Goal: Task Accomplishment & Management: Use online tool/utility

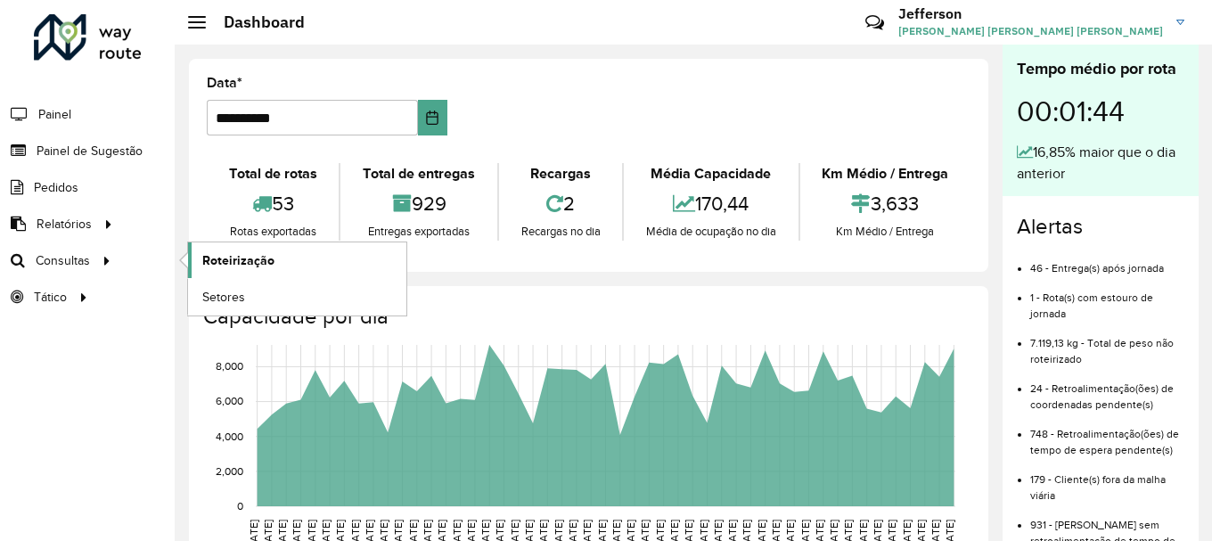
click at [243, 265] on span "Roteirização" at bounding box center [238, 260] width 72 height 19
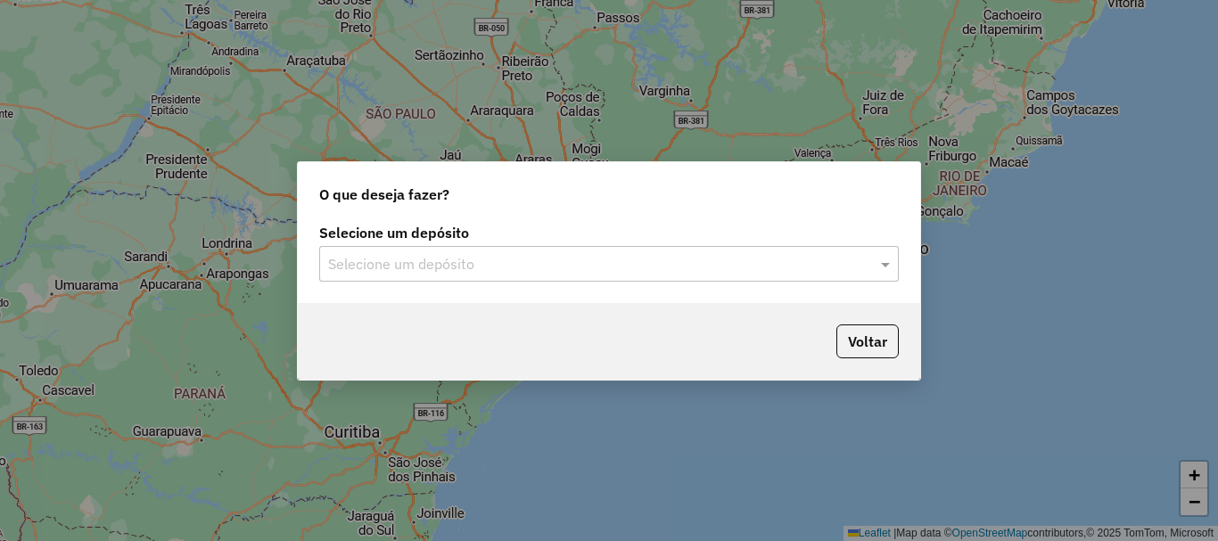
click at [841, 258] on input "text" at bounding box center [591, 264] width 526 height 21
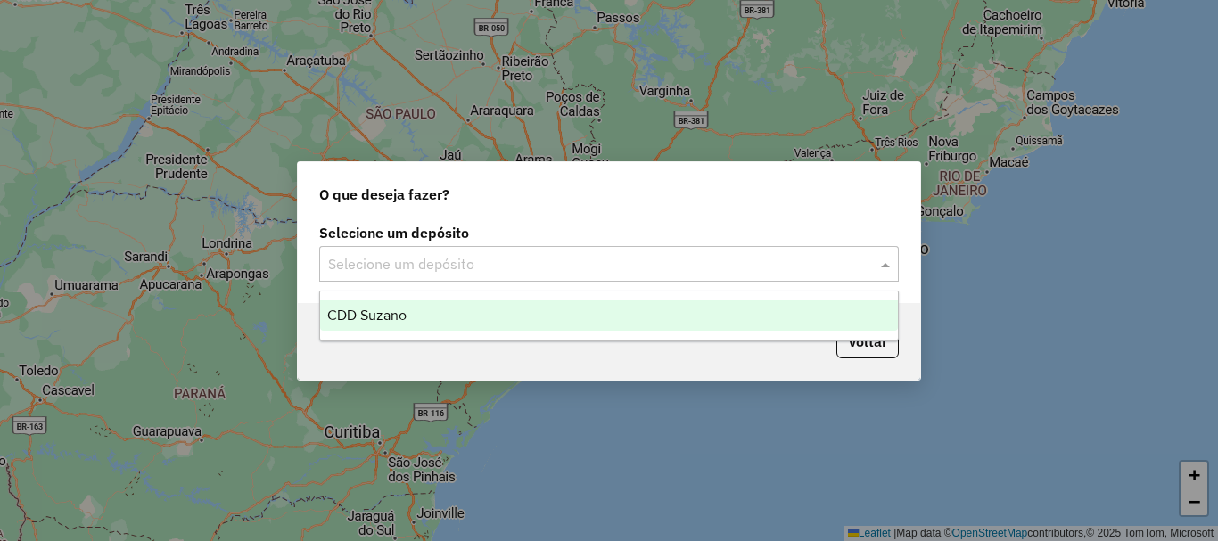
click at [578, 306] on div "CDD Suzano" at bounding box center [609, 315] width 578 height 30
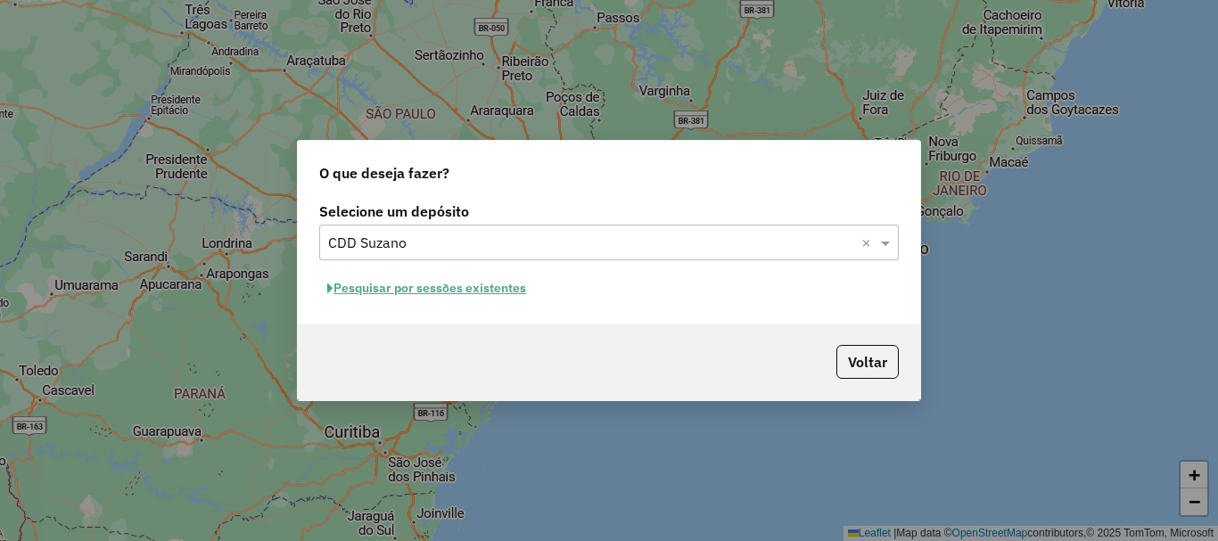
click at [513, 292] on button "Pesquisar por sessões existentes" at bounding box center [426, 289] width 215 height 28
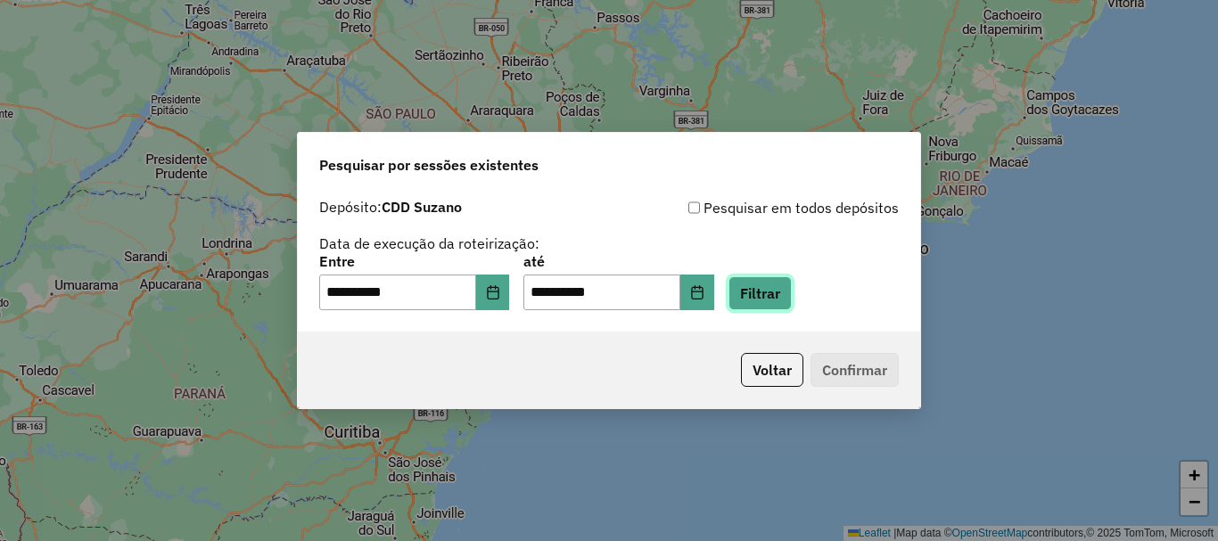
click at [775, 291] on button "Filtrar" at bounding box center [759, 293] width 63 height 34
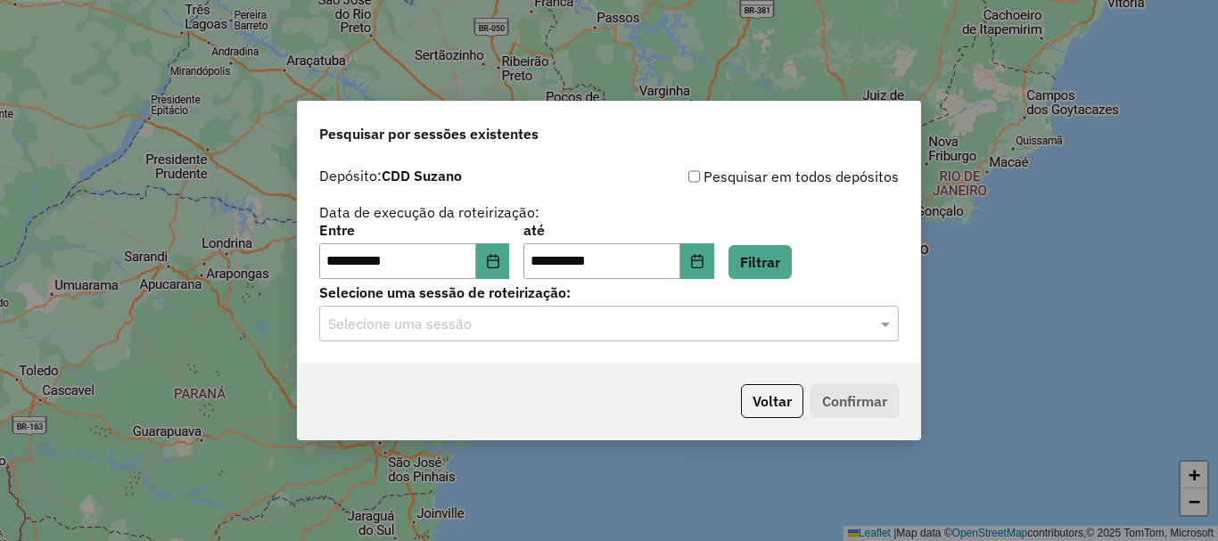
click at [634, 326] on input "text" at bounding box center [591, 324] width 526 height 21
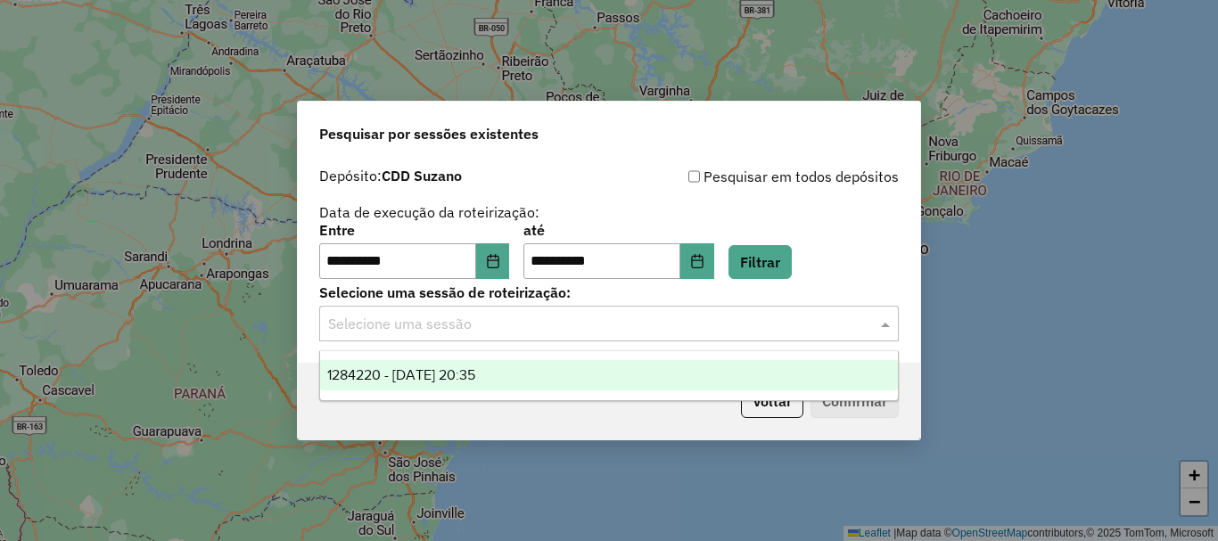
click at [475, 374] on span "1284220 - 27/09/2025 20:35" at bounding box center [401, 374] width 148 height 15
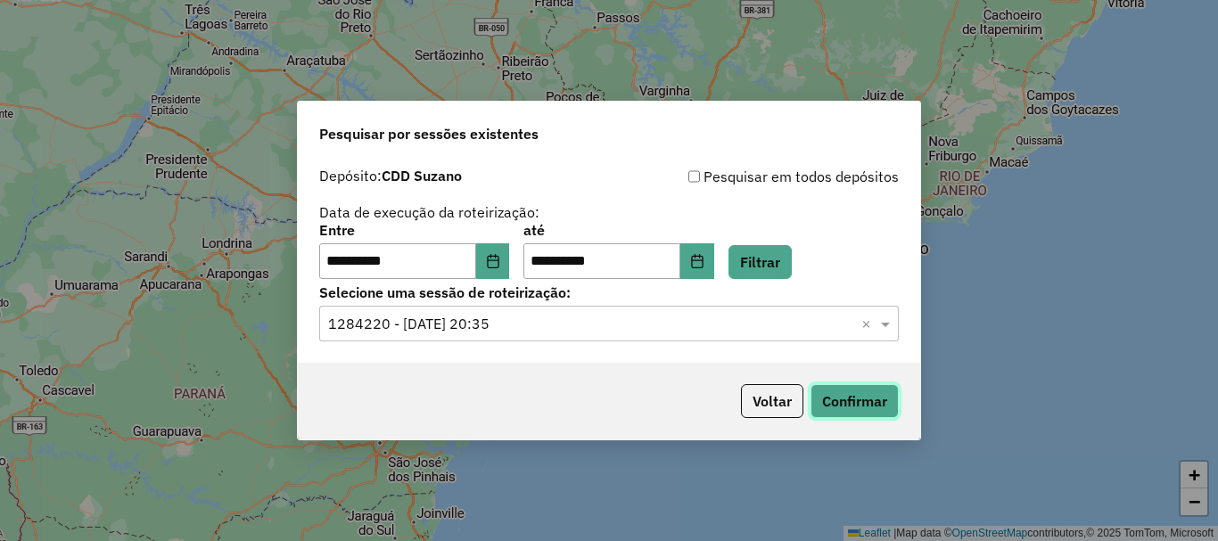
click at [840, 394] on button "Confirmar" at bounding box center [854, 401] width 88 height 34
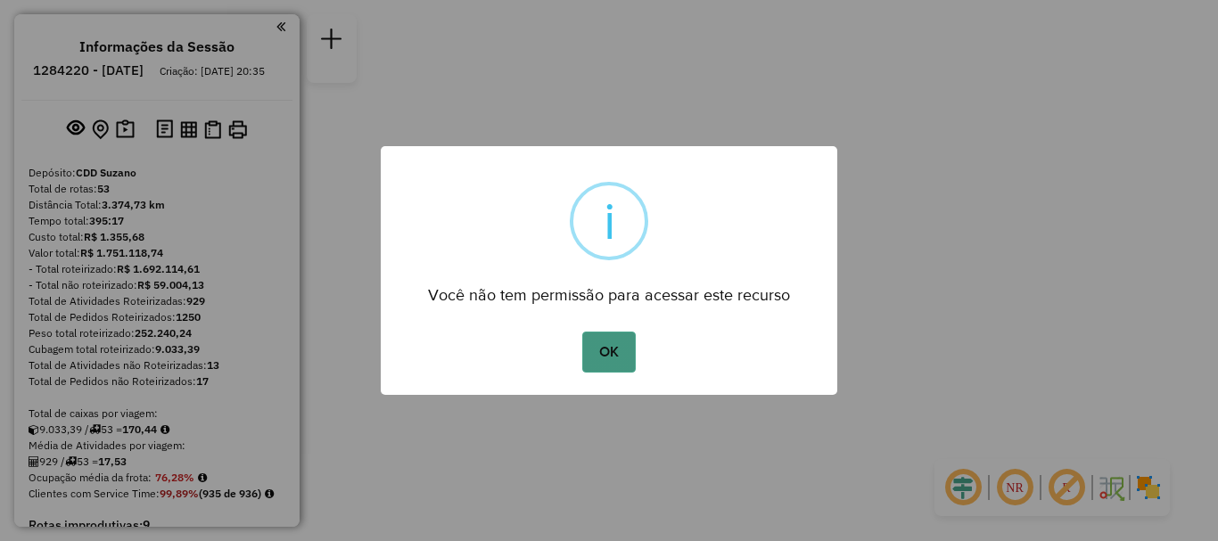
click at [598, 352] on button "OK" at bounding box center [608, 352] width 53 height 41
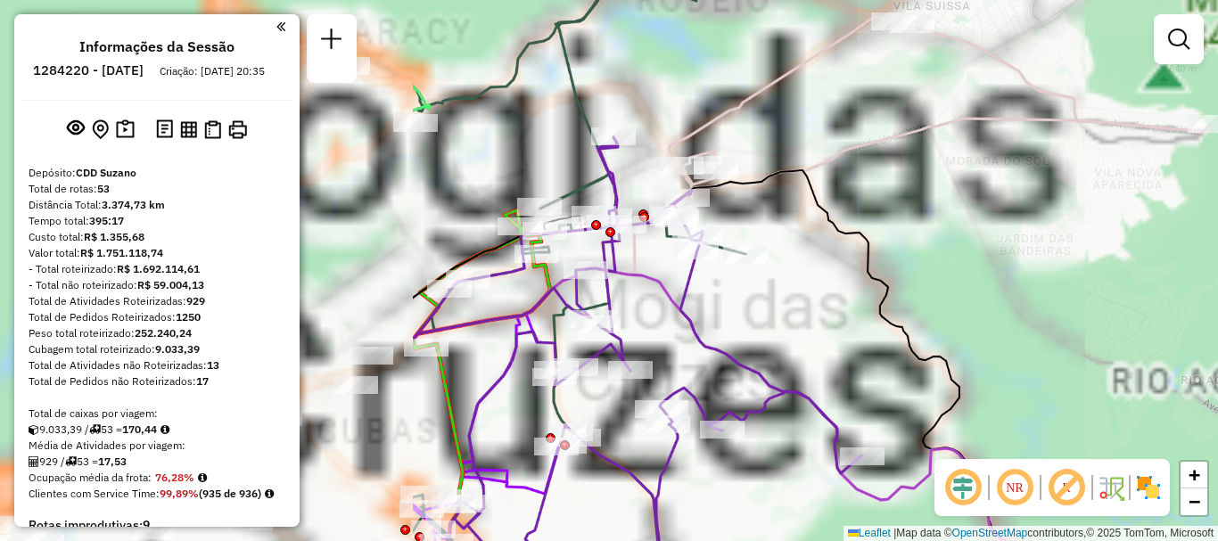
drag, startPoint x: 908, startPoint y: 243, endPoint x: 1217, endPoint y: 238, distance: 308.5
click at [1217, 238] on div "Janela de atendimento Grade de atendimento Capacidade Transportadoras Veículos …" at bounding box center [609, 270] width 1218 height 541
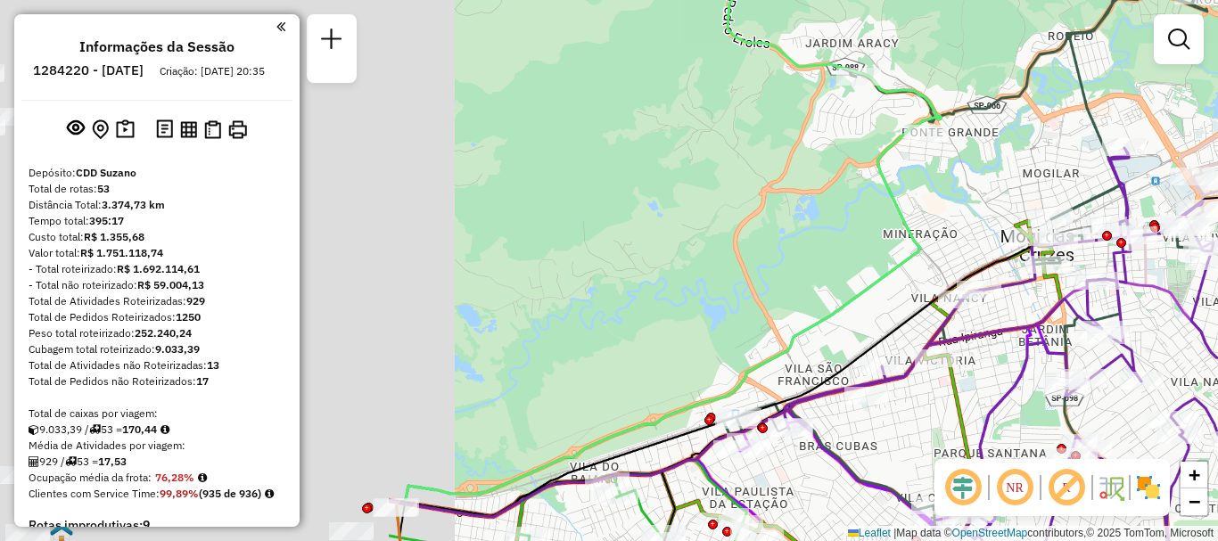
drag, startPoint x: 670, startPoint y: 264, endPoint x: 1217, endPoint y: 283, distance: 546.8
click at [1217, 283] on div "Rota 30 - Placa CRW6S05 29721436 - MCM GASTRONOMIA LTDA Janela de atendimento G…" at bounding box center [609, 270] width 1218 height 541
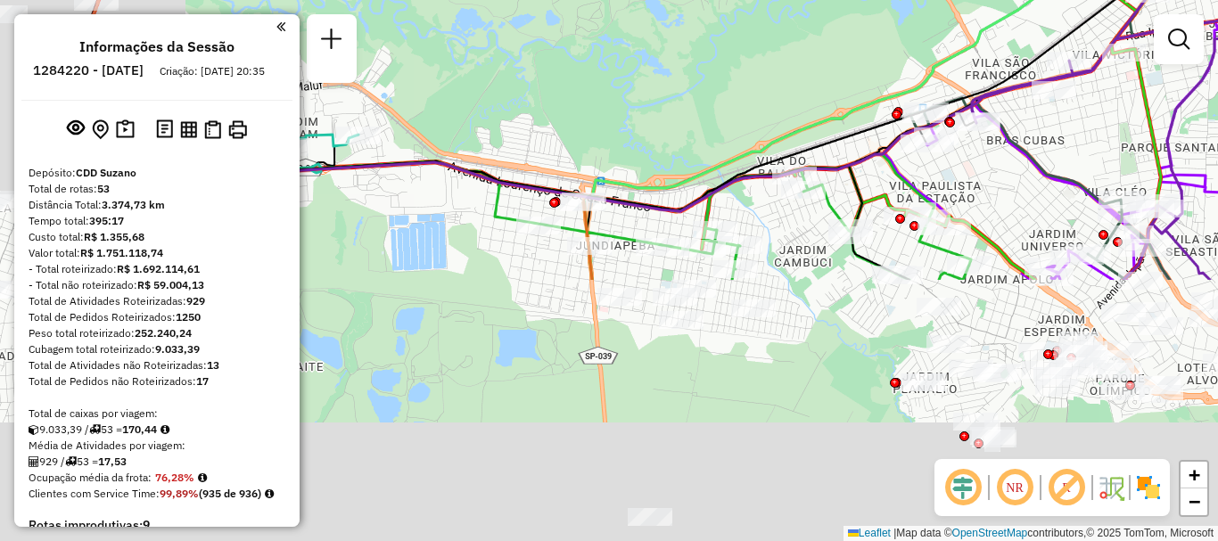
drag, startPoint x: 952, startPoint y: 256, endPoint x: 1020, endPoint y: 91, distance: 178.3
click at [1020, 91] on icon at bounding box center [1231, 61] width 519 height 438
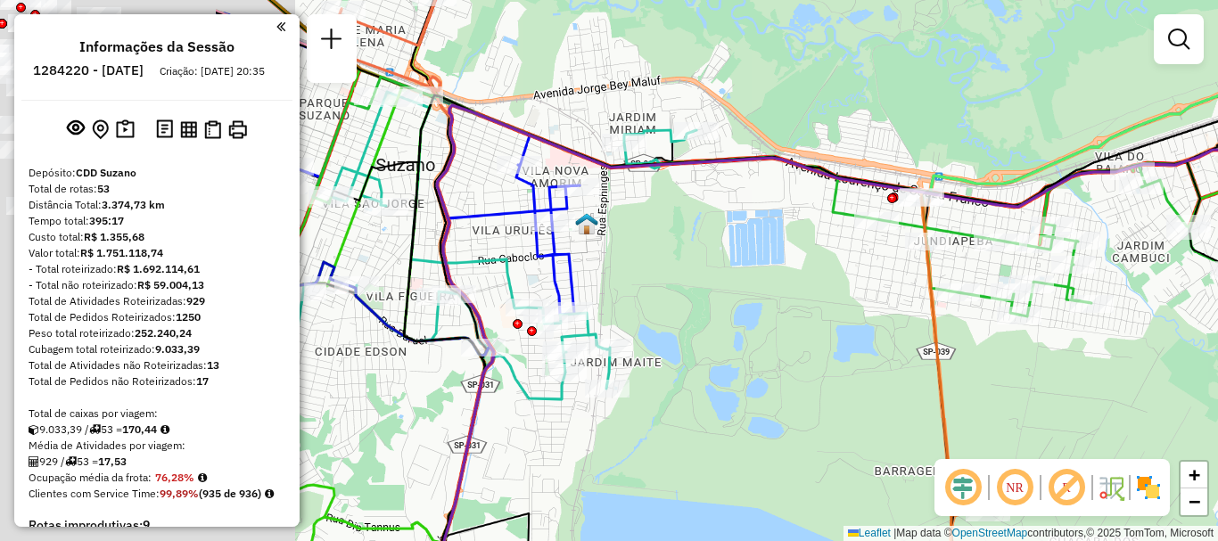
drag, startPoint x: 634, startPoint y: 254, endPoint x: 1058, endPoint y: 243, distance: 424.4
click at [1070, 242] on div "Rota 30 - Placa CRW6S05 29721436 - MCM GASTRONOMIA LTDA Rota 17 - Placa NOT0002…" at bounding box center [609, 270] width 1218 height 541
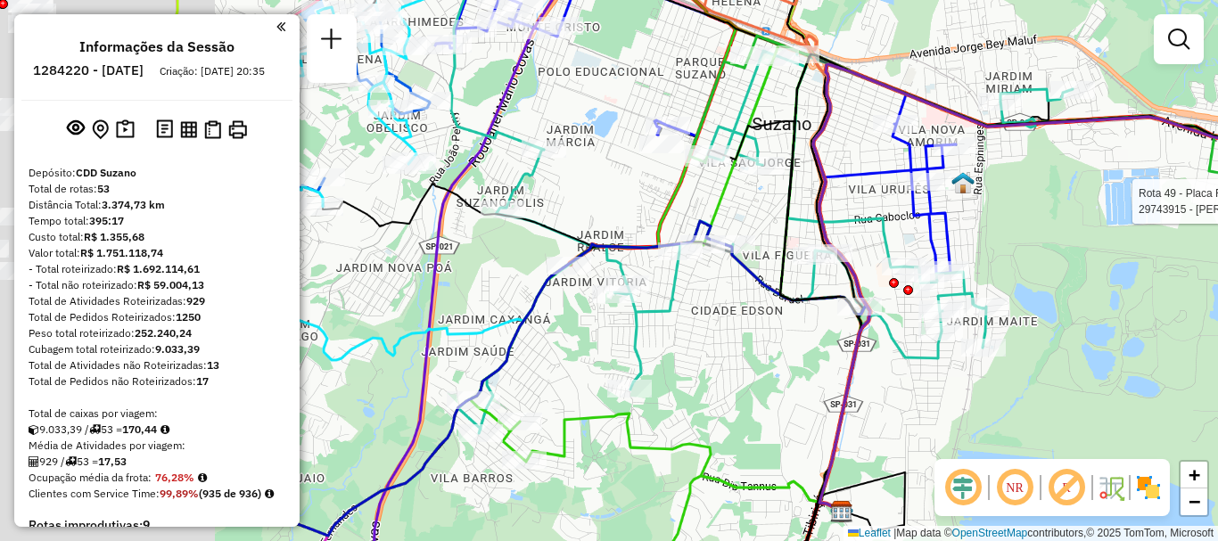
drag, startPoint x: 853, startPoint y: 299, endPoint x: 1133, endPoint y: 267, distance: 281.7
click at [1133, 267] on div "Rota 30 - Placa CRW6S05 29721436 - MCM GASTRONOMIA LTDA Rota 17 - Placa NOT0002…" at bounding box center [609, 270] width 1218 height 541
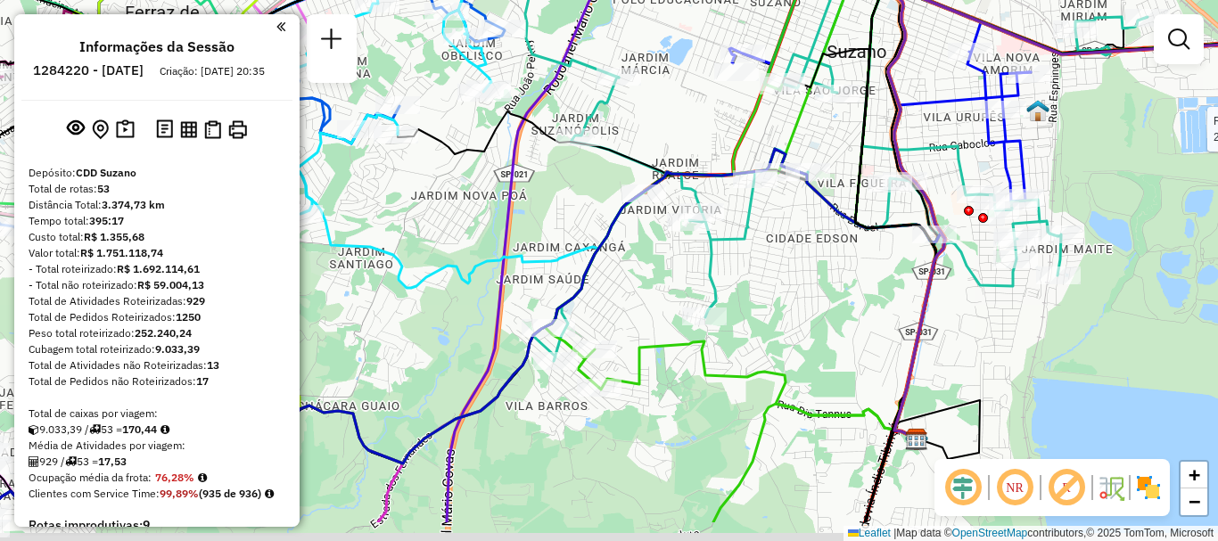
drag, startPoint x: 776, startPoint y: 287, endPoint x: 851, endPoint y: 215, distance: 104.0
click at [855, 215] on icon at bounding box center [1134, 252] width 559 height 540
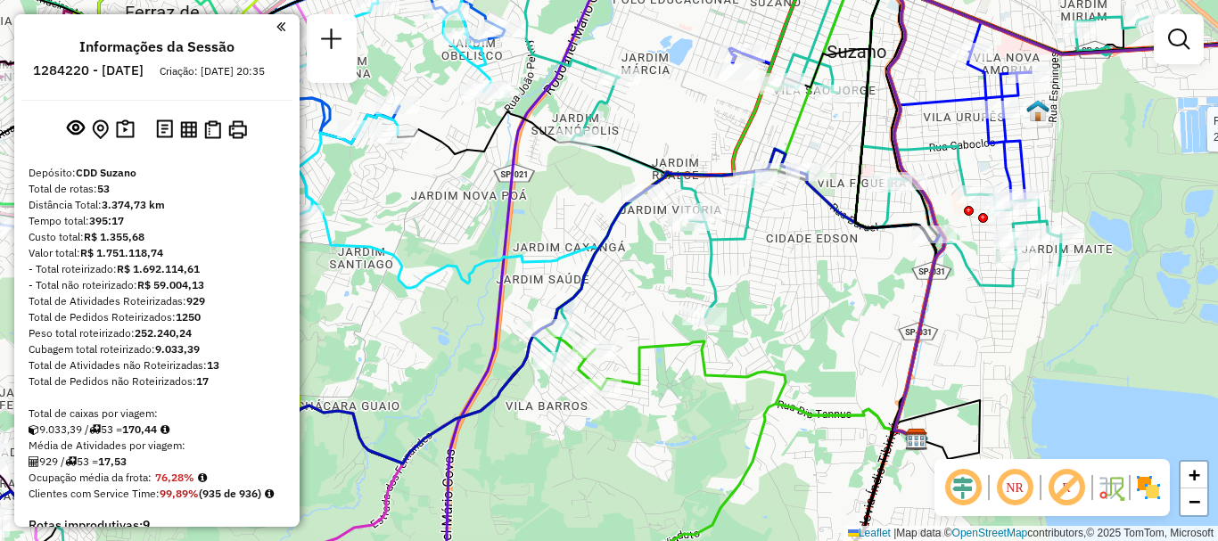
click at [716, 285] on icon at bounding box center [840, 166] width 614 height 389
select select "**********"
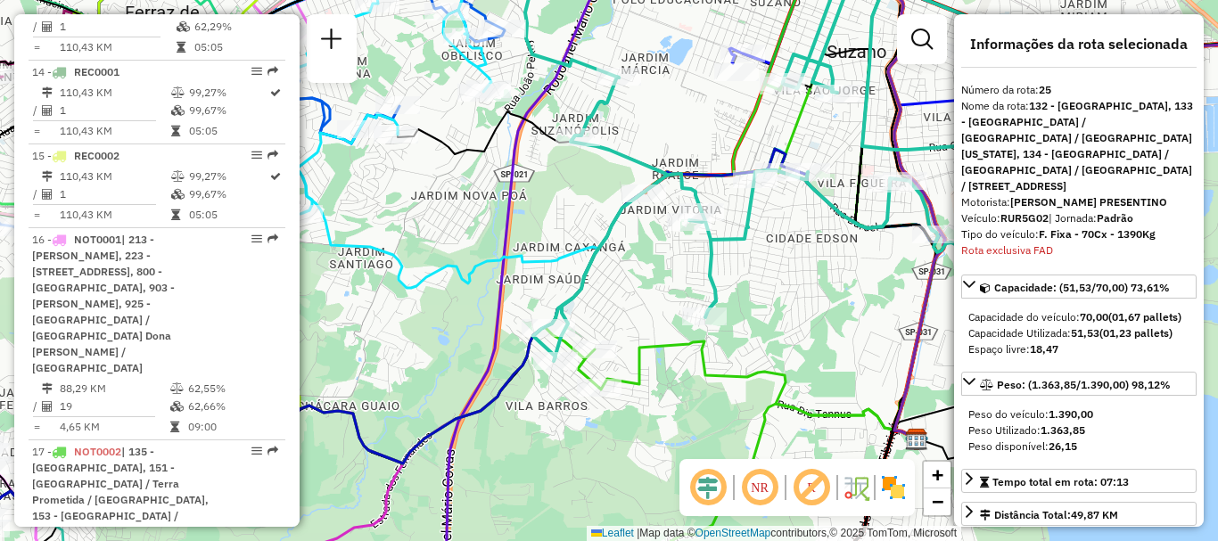
scroll to position [3502, 0]
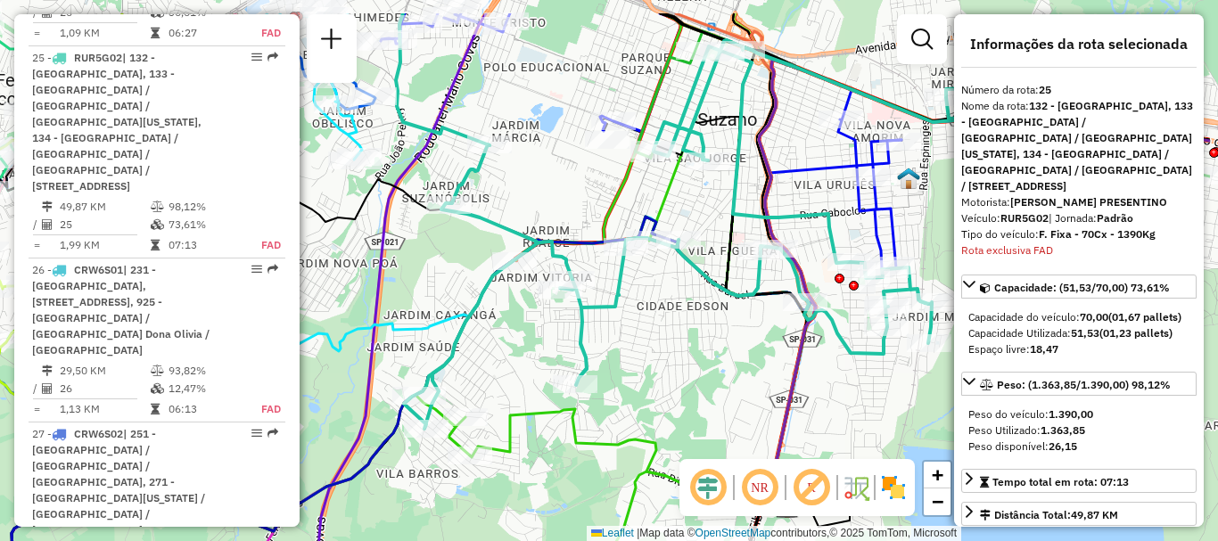
drag, startPoint x: 765, startPoint y: 266, endPoint x: 631, endPoint y: 336, distance: 151.1
click at [631, 336] on div "Janela de atendimento Grade de atendimento Capacidade Transportadoras Veículos …" at bounding box center [609, 270] width 1218 height 541
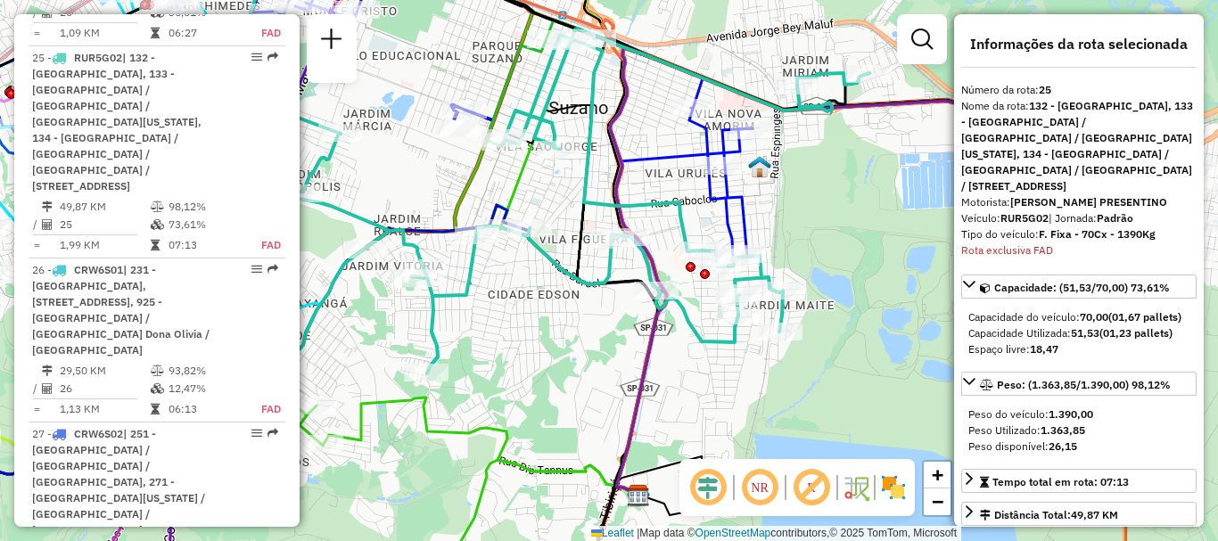
drag, startPoint x: 728, startPoint y: 311, endPoint x: 584, endPoint y: 297, distance: 145.1
click at [584, 297] on div "Janela de atendimento Grade de atendimento Capacidade Transportadoras Veículos …" at bounding box center [609, 270] width 1218 height 541
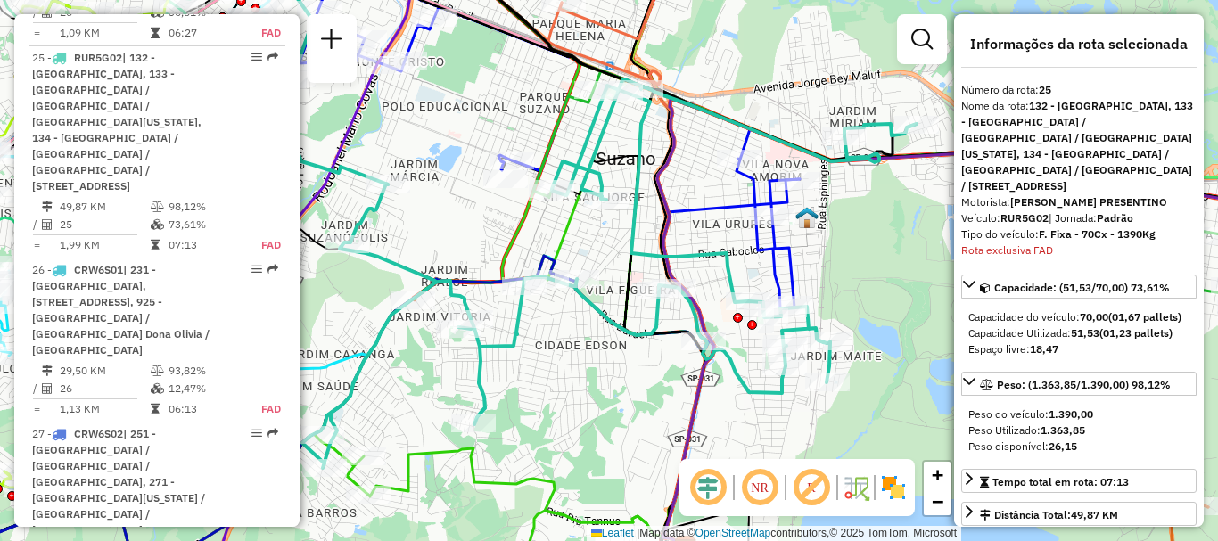
drag, startPoint x: 542, startPoint y: 333, endPoint x: 710, endPoint y: 436, distance: 197.2
click at [698, 468] on hb-router-mapa "Informações da Sessão 1284220 - [DATE] Criação: [DATE] 20:35 Depósito: CDD Suza…" at bounding box center [609, 270] width 1218 height 541
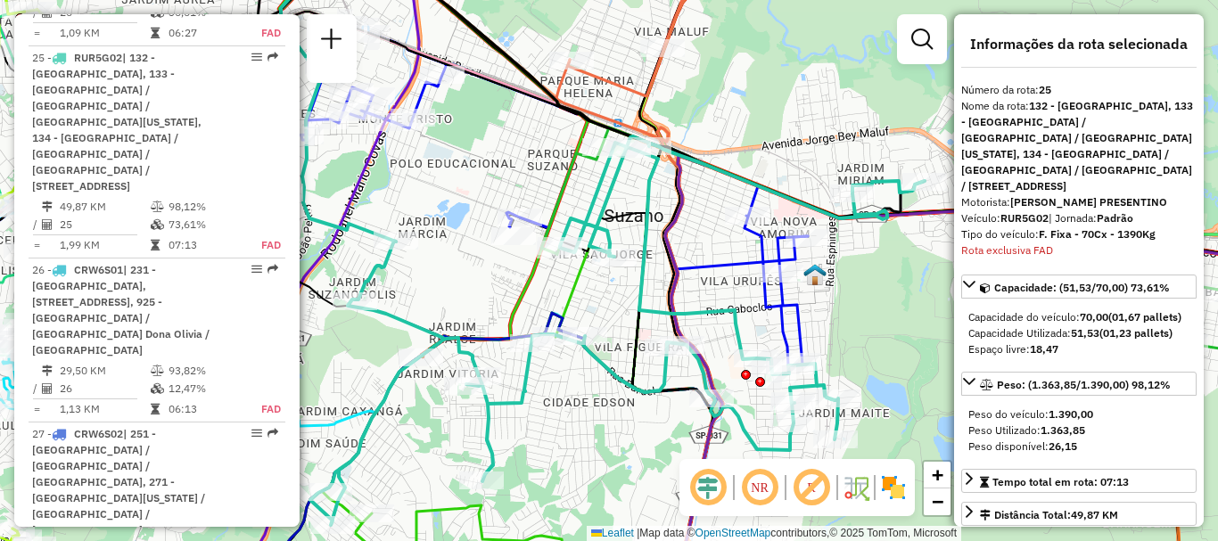
drag, startPoint x: 753, startPoint y: 216, endPoint x: 604, endPoint y: 214, distance: 148.9
click at [635, 200] on icon at bounding box center [617, 330] width 614 height 389
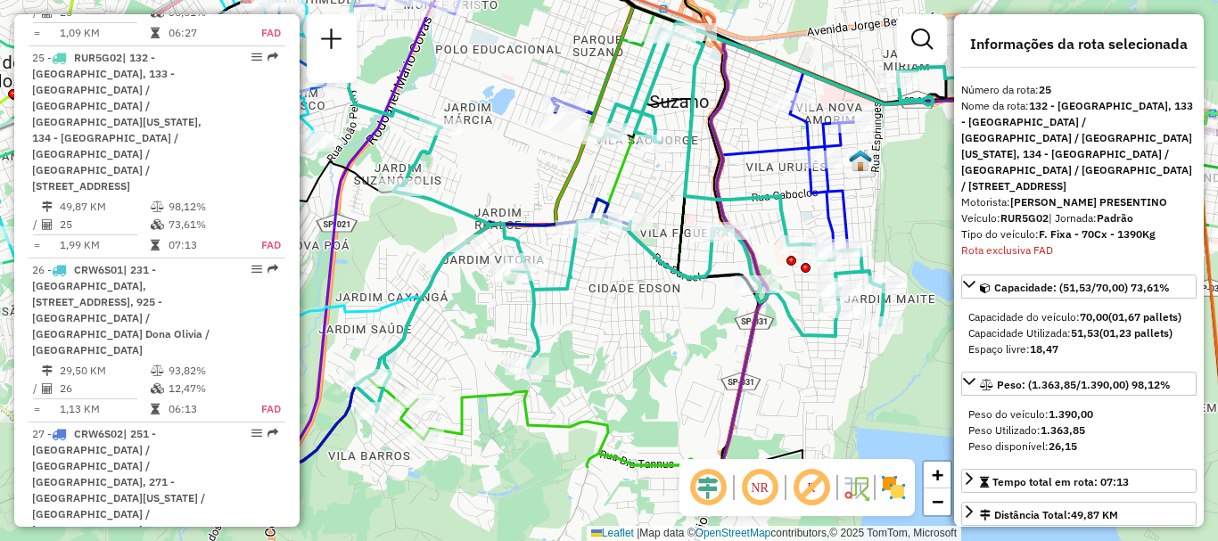
drag, startPoint x: 435, startPoint y: 287, endPoint x: 523, endPoint y: 132, distance: 178.4
click at [523, 132] on div "Janela de atendimento Grade de atendimento Capacidade Transportadoras Veículos …" at bounding box center [609, 270] width 1218 height 541
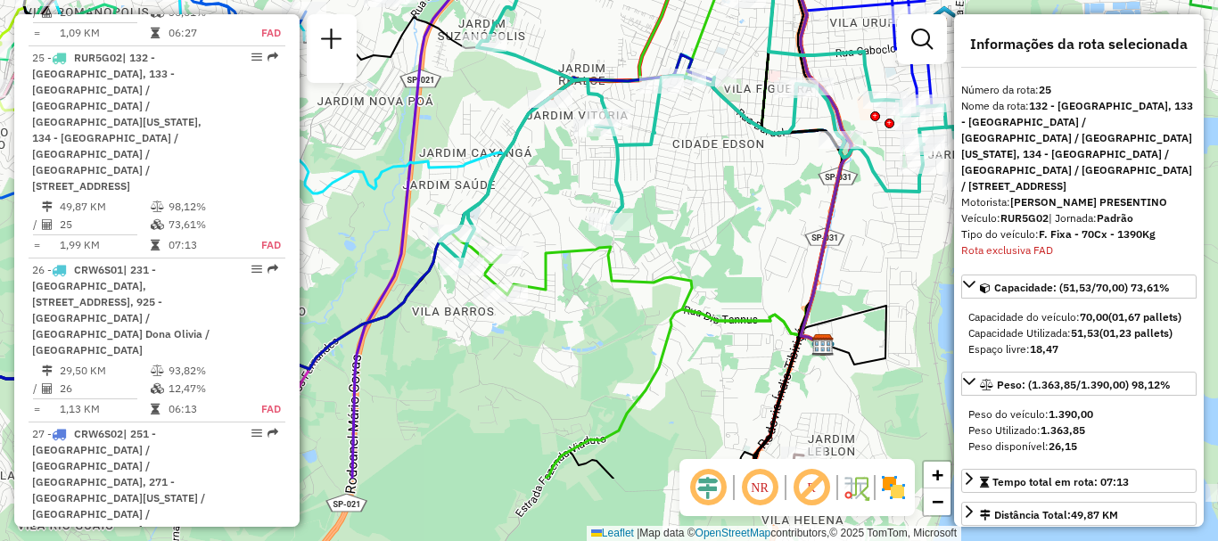
drag, startPoint x: 641, startPoint y: 333, endPoint x: 706, endPoint y: 217, distance: 132.9
click at [706, 217] on div "Janela de atendimento Grade de atendimento Capacidade Transportadoras Veículos …" at bounding box center [609, 270] width 1218 height 541
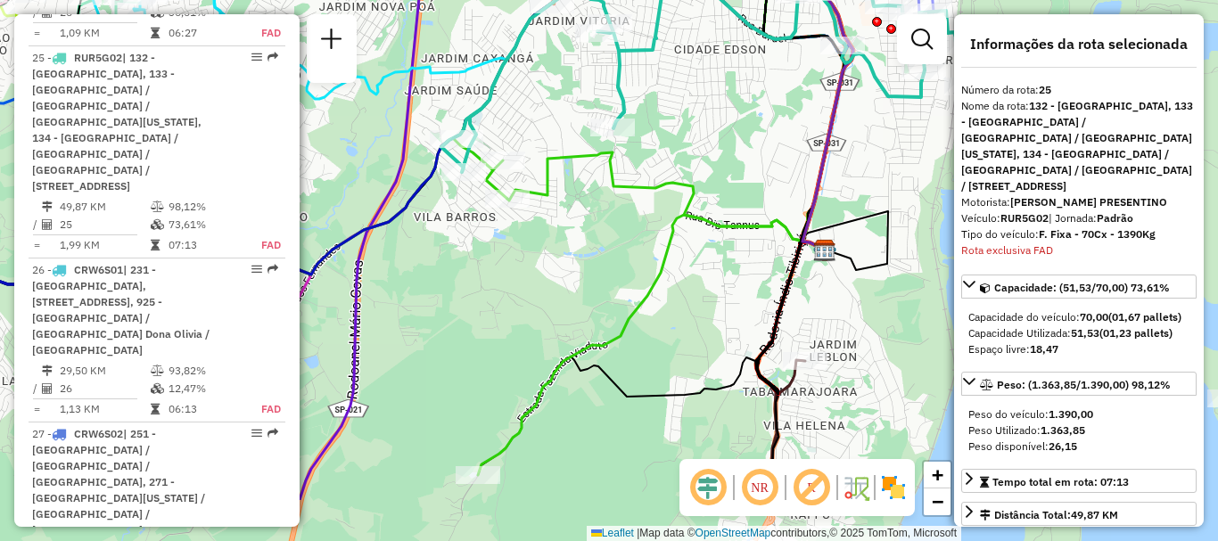
drag, startPoint x: 738, startPoint y: 258, endPoint x: 732, endPoint y: 96, distance: 162.3
click at [740, 82] on div "Janela de atendimento Grade de atendimento Capacidade Transportadoras Veículos …" at bounding box center [609, 270] width 1218 height 541
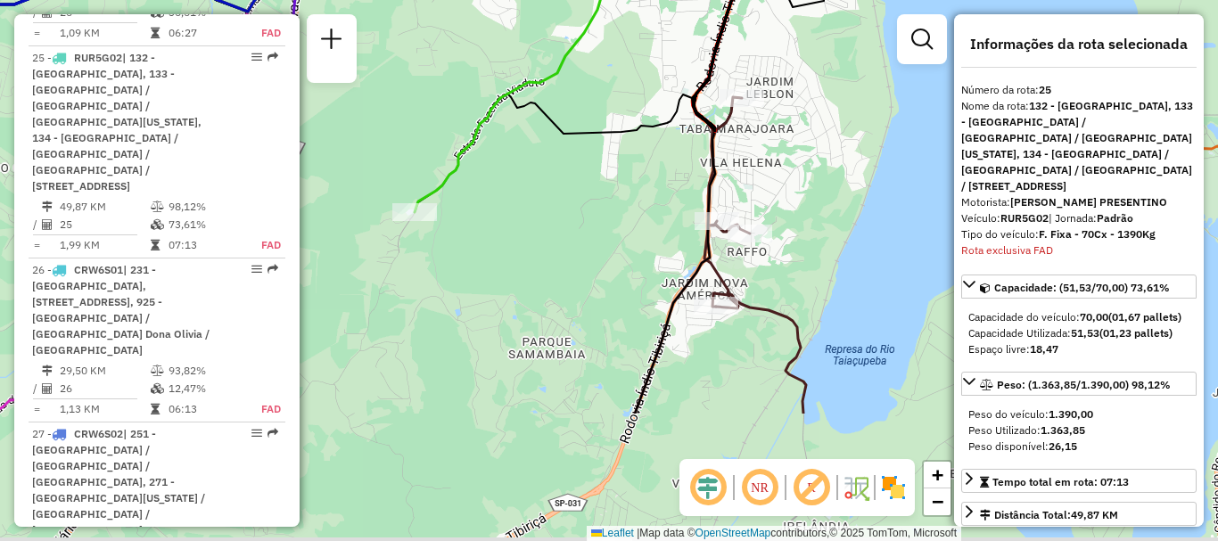
drag, startPoint x: 706, startPoint y: 294, endPoint x: 643, endPoint y: 113, distance: 191.7
click at [643, 113] on div "Janela de atendimento Grade de atendimento Capacidade Transportadoras Veículos …" at bounding box center [609, 270] width 1218 height 541
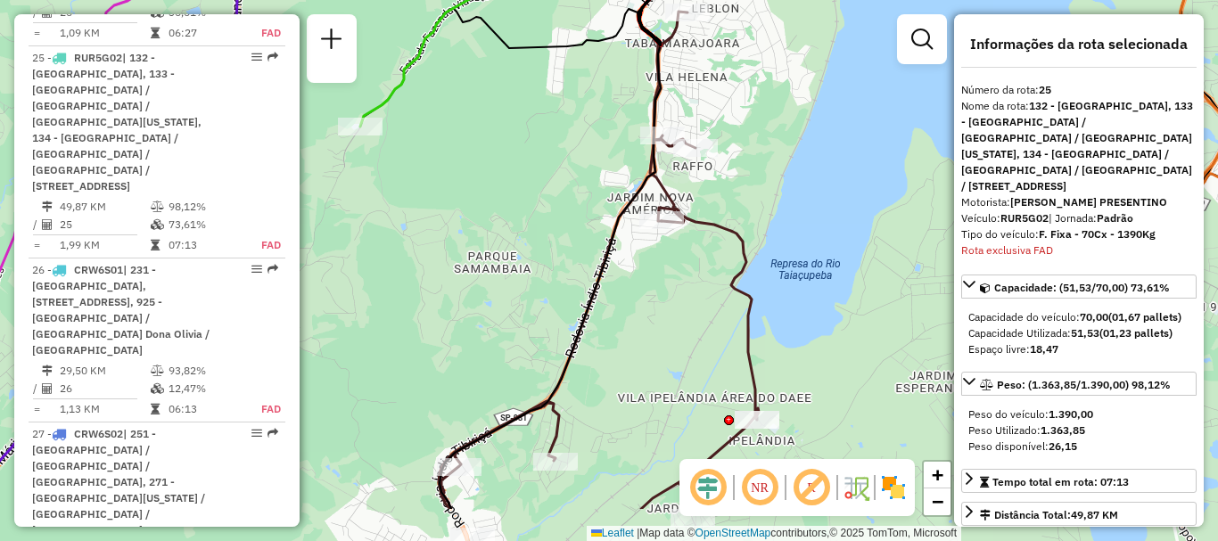
drag, startPoint x: 653, startPoint y: 304, endPoint x: 599, endPoint y: 218, distance: 101.4
click at [599, 218] on div "Janela de atendimento Grade de atendimento Capacidade Transportadoras Veículos …" at bounding box center [609, 270] width 1218 height 541
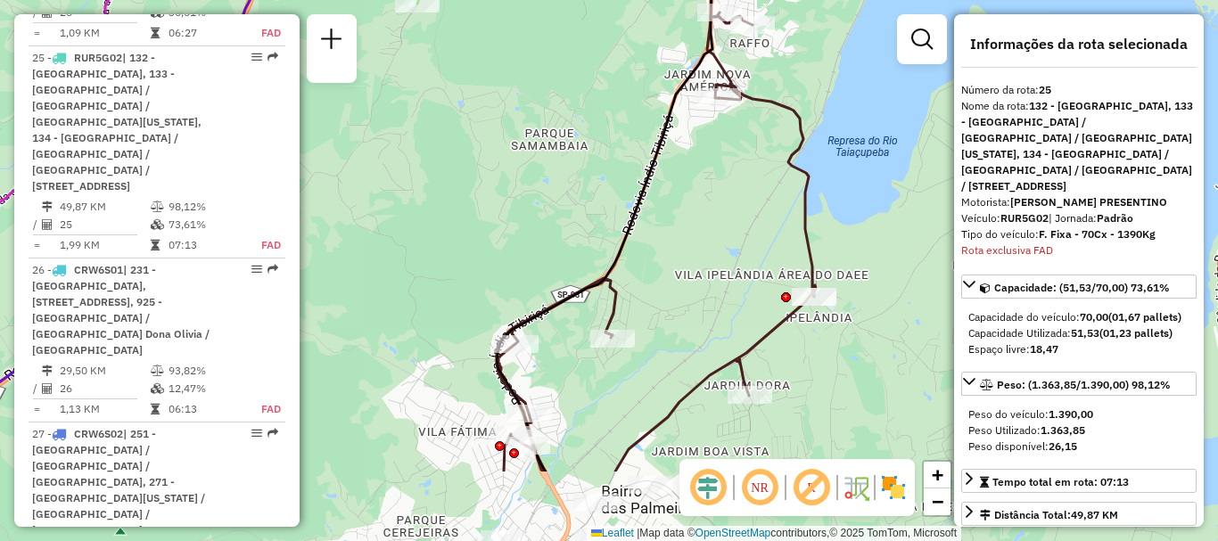
drag, startPoint x: 691, startPoint y: 331, endPoint x: 750, endPoint y: 204, distance: 139.6
click at [750, 204] on div "Janela de atendimento Grade de atendimento Capacidade Transportadoras Veículos …" at bounding box center [609, 270] width 1218 height 541
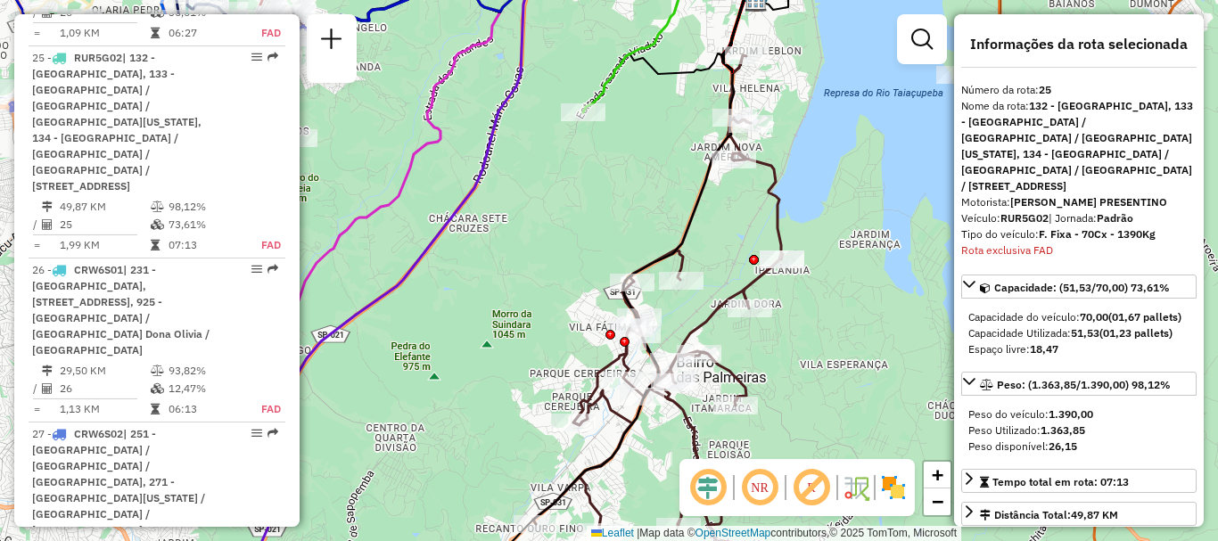
click at [713, 314] on icon at bounding box center [666, 307] width 267 height 504
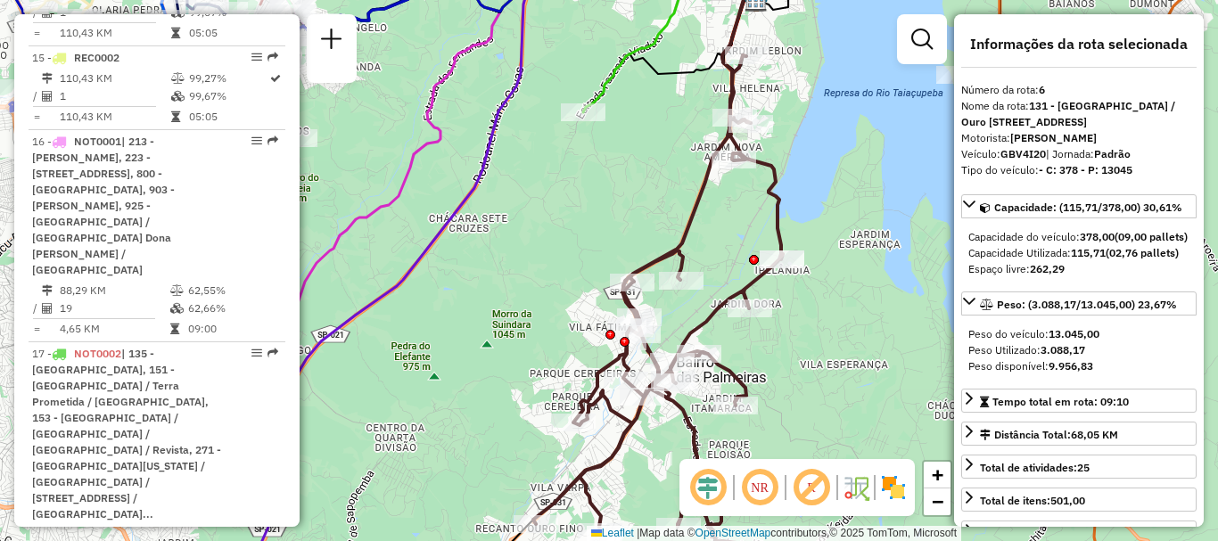
scroll to position [1333, 0]
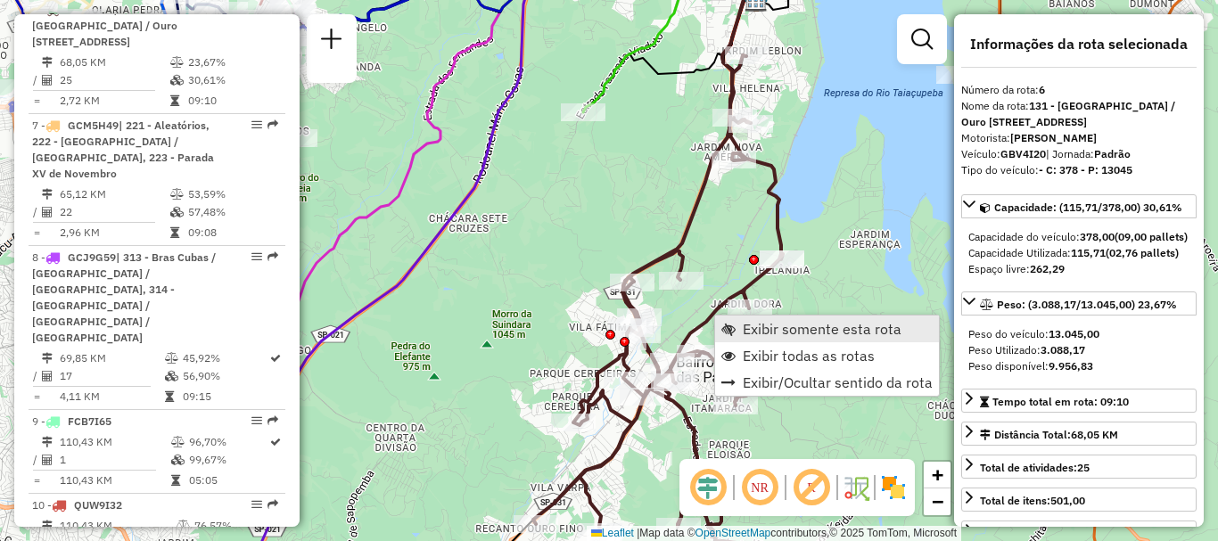
click at [786, 327] on span "Exibir somente esta rota" at bounding box center [821, 329] width 159 height 14
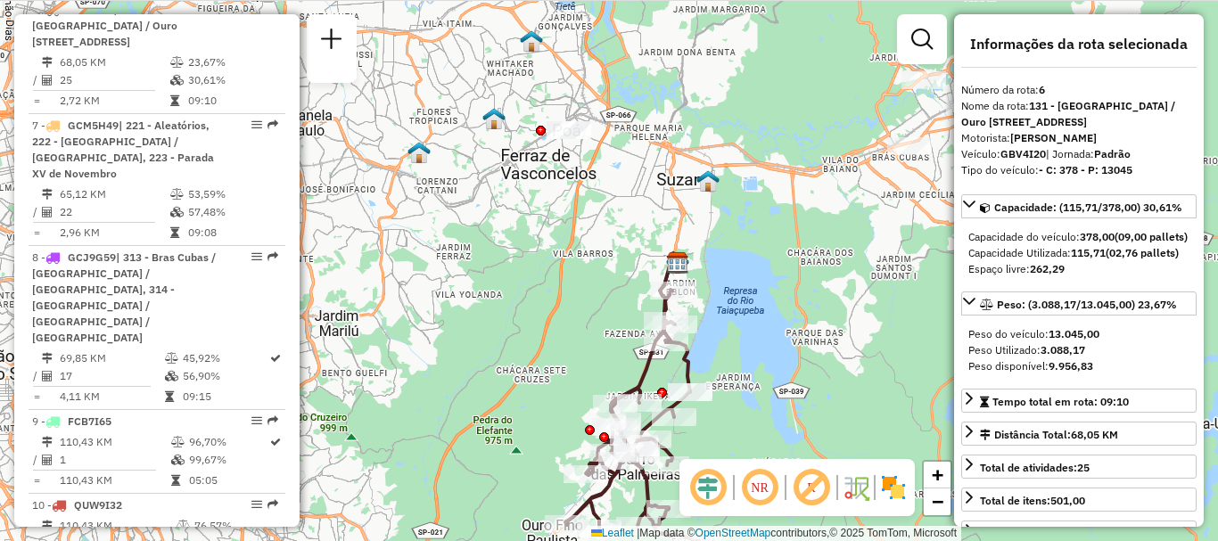
drag, startPoint x: 737, startPoint y: 241, endPoint x: 760, endPoint y: 365, distance: 126.9
click at [760, 367] on div "Janela de atendimento Grade de atendimento Capacidade Transportadoras Veículos …" at bounding box center [609, 270] width 1218 height 541
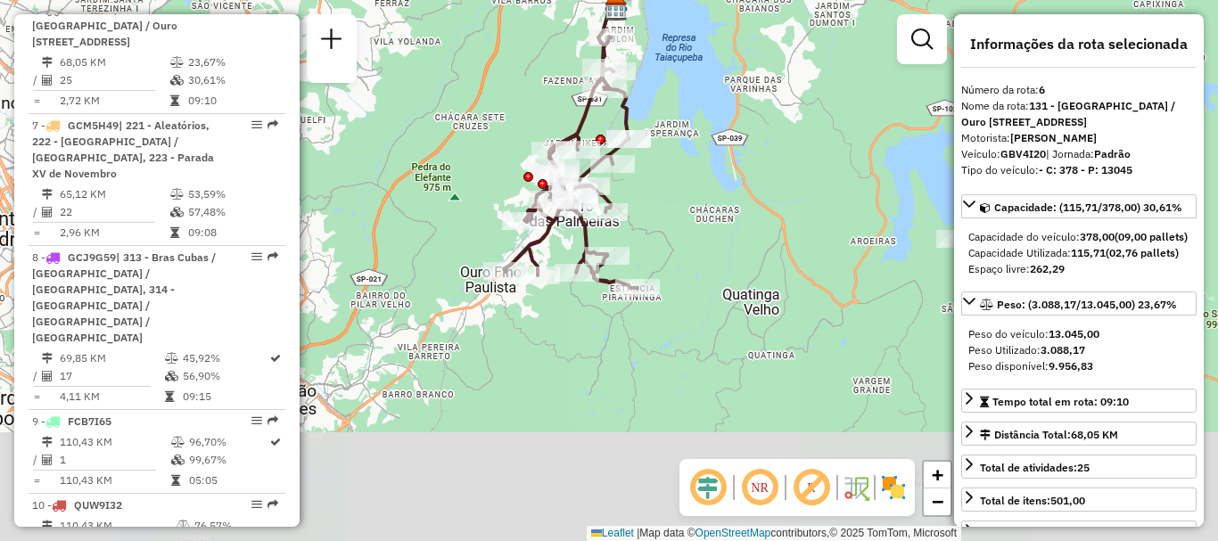
drag, startPoint x: 746, startPoint y: 342, endPoint x: 685, endPoint y: 94, distance: 255.3
click at [685, 94] on div "Janela de atendimento Grade de atendimento Capacidade Transportadoras Veículos …" at bounding box center [609, 270] width 1218 height 541
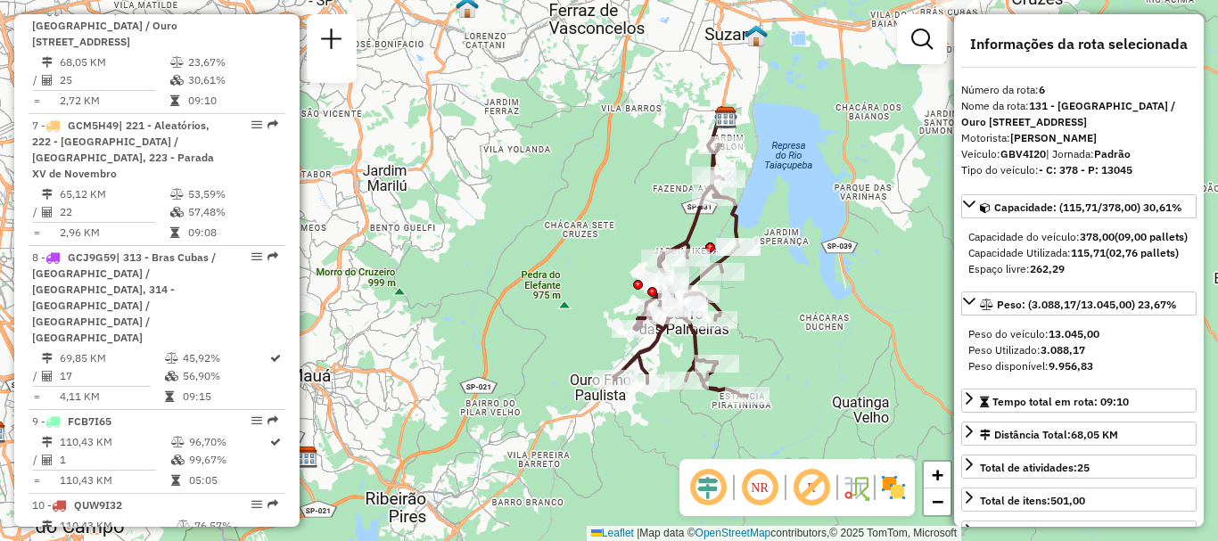
drag, startPoint x: 710, startPoint y: 243, endPoint x: 819, endPoint y: 351, distance: 153.8
click at [819, 351] on div "Janela de atendimento Grade de atendimento Capacidade Transportadoras Veículos …" at bounding box center [609, 270] width 1218 height 541
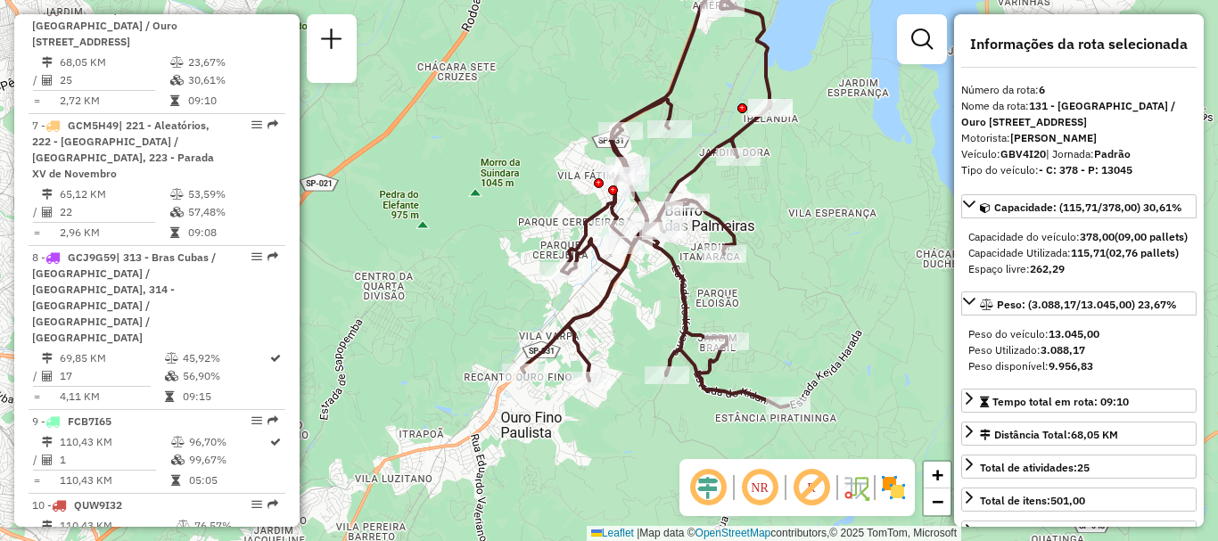
drag, startPoint x: 708, startPoint y: 339, endPoint x: 792, endPoint y: 352, distance: 85.7
click at [792, 352] on div "Janela de atendimento Grade de atendimento Capacidade Transportadoras Veículos …" at bounding box center [609, 270] width 1218 height 541
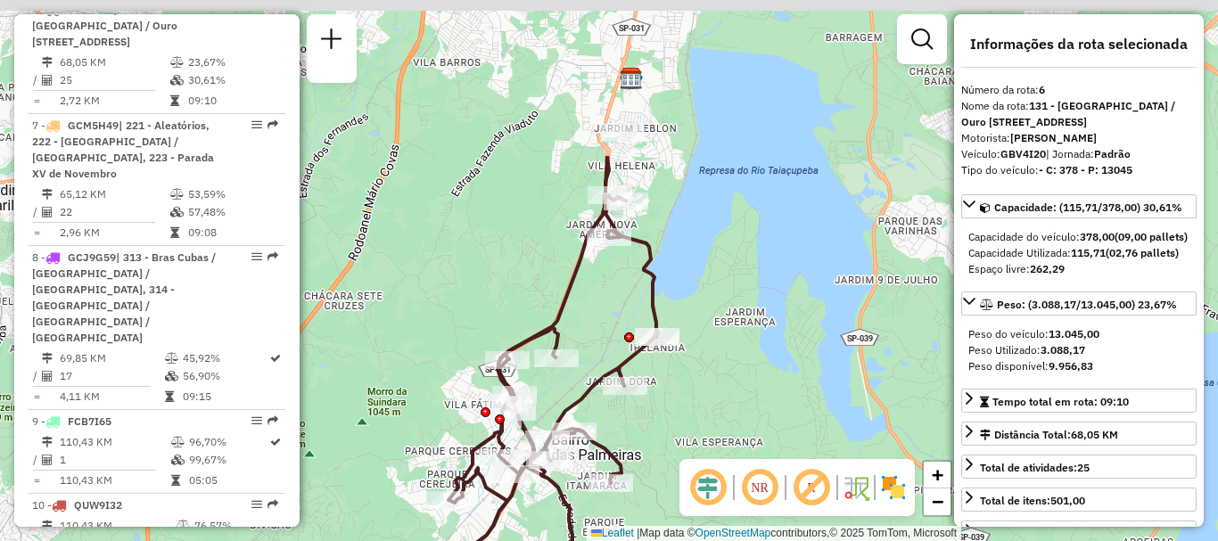
drag, startPoint x: 840, startPoint y: 213, endPoint x: 731, endPoint y: 416, distance: 230.5
click at [726, 426] on div "Janela de atendimento Grade de atendimento Capacidade Transportadoras Veículos …" at bounding box center [609, 270] width 1218 height 541
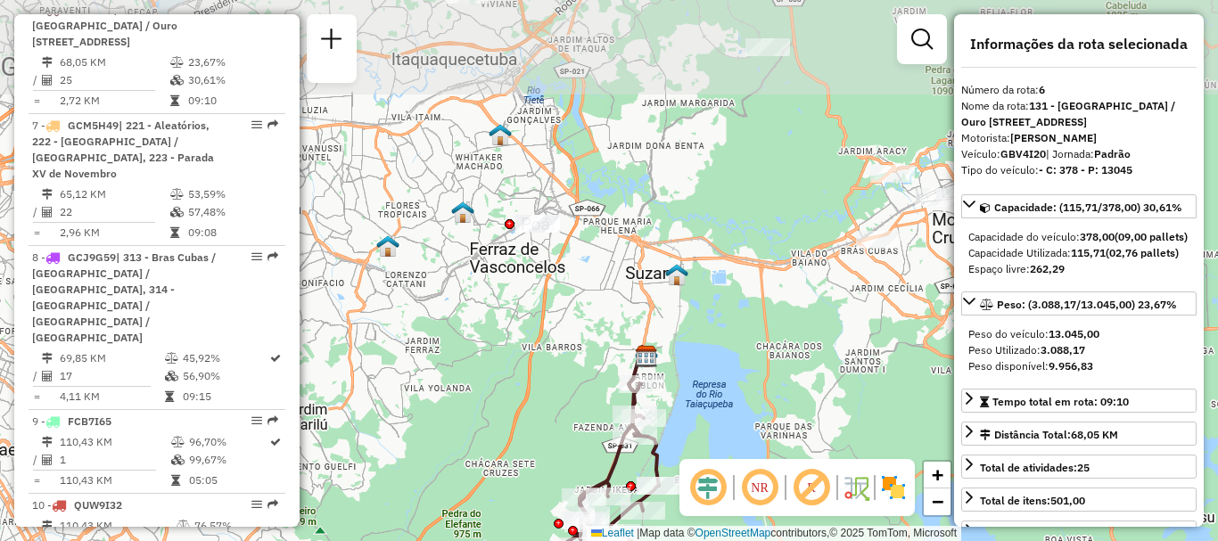
drag, startPoint x: 669, startPoint y: 193, endPoint x: 653, endPoint y: 361, distance: 168.3
click at [653, 361] on img at bounding box center [646, 356] width 23 height 23
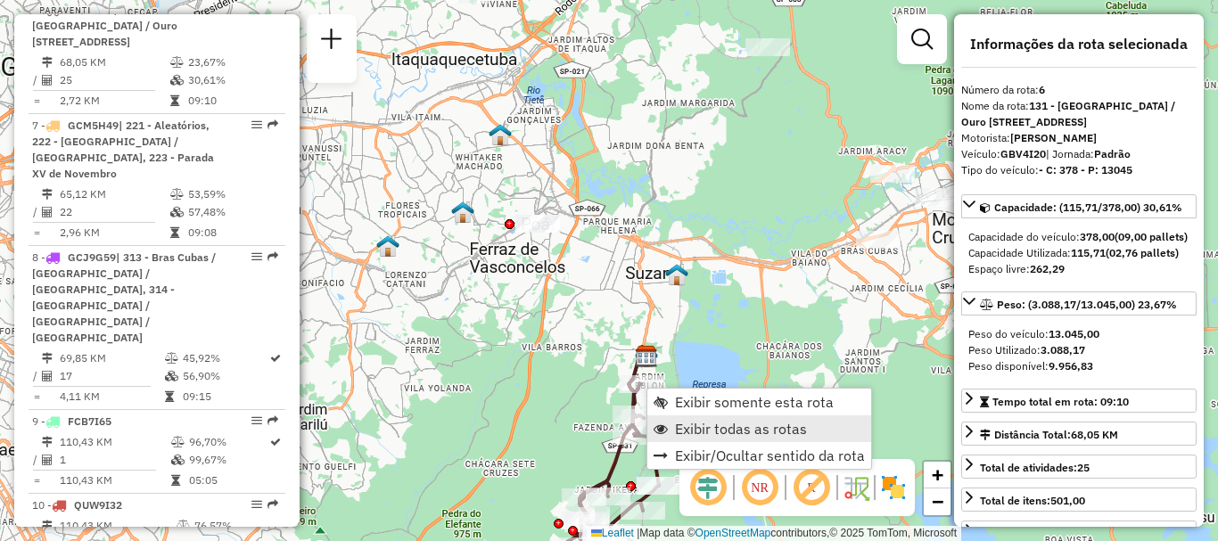
click at [709, 422] on span "Exibir todas as rotas" at bounding box center [741, 429] width 132 height 14
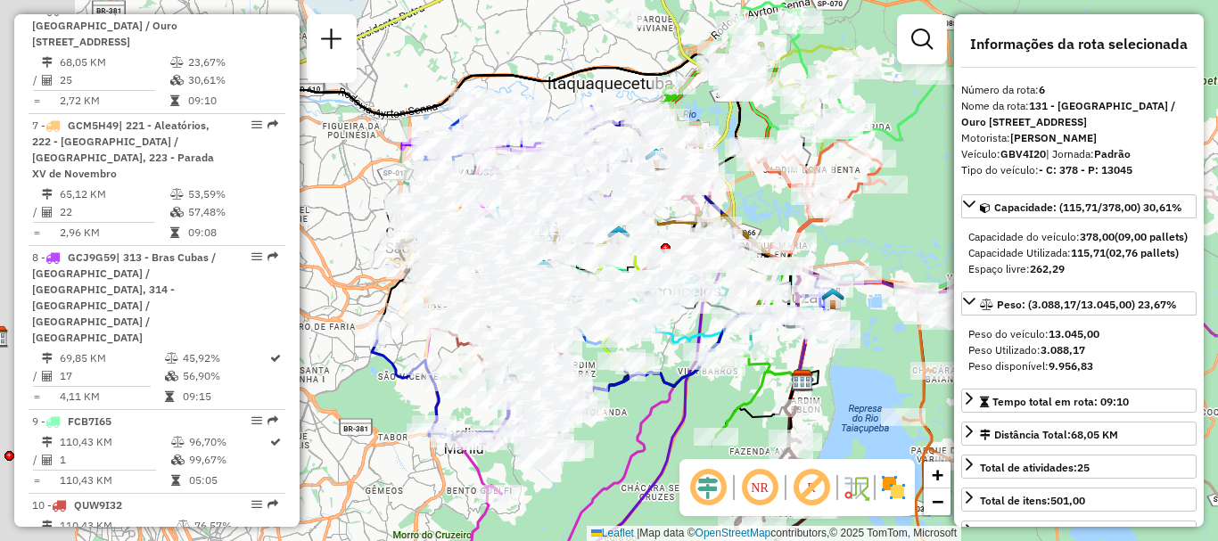
drag, startPoint x: 609, startPoint y: 343, endPoint x: 765, endPoint y: 367, distance: 157.8
click at [765, 367] on icon at bounding box center [721, 261] width 169 height 351
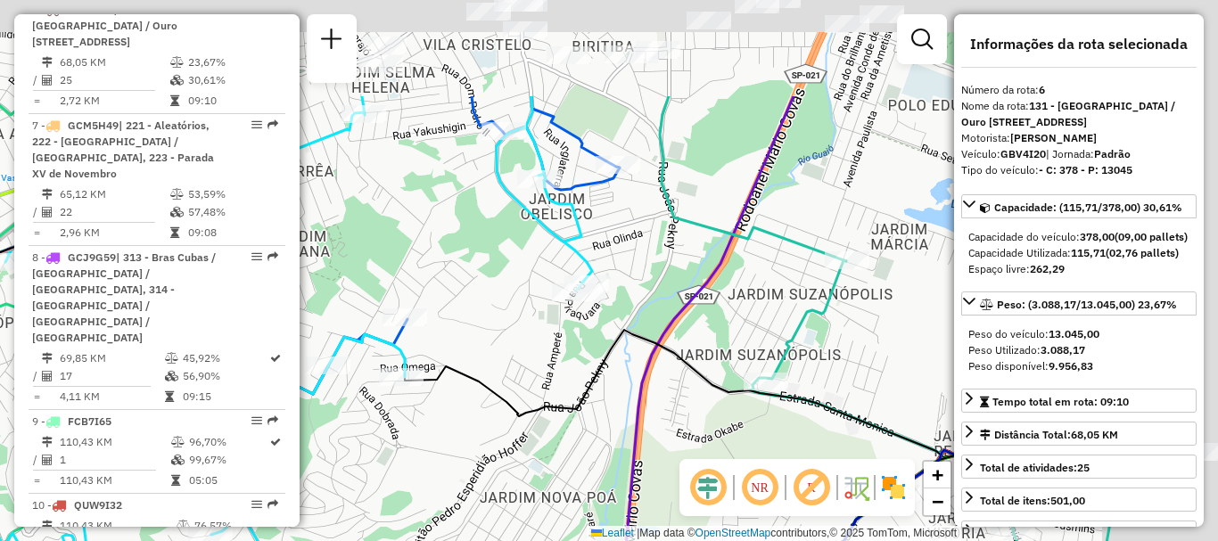
drag, startPoint x: 784, startPoint y: 283, endPoint x: 623, endPoint y: 423, distance: 213.5
click at [611, 432] on div "Janela de atendimento Grade de atendimento Capacidade Transportadoras Veículos …" at bounding box center [609, 270] width 1218 height 541
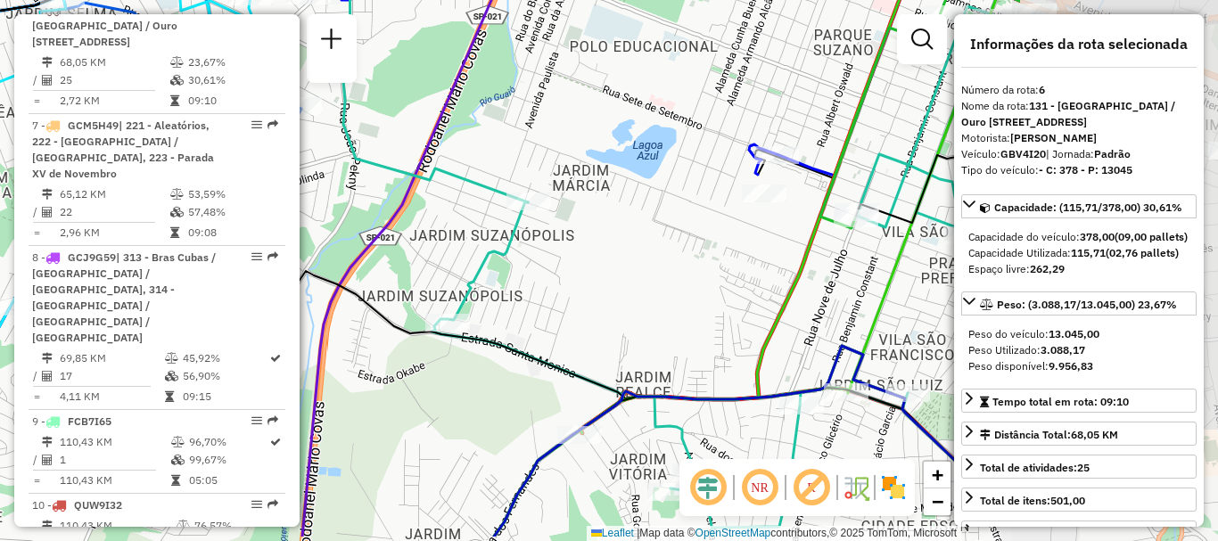
drag, startPoint x: 875, startPoint y: 348, endPoint x: 556, endPoint y: 290, distance: 324.3
click at [556, 290] on div "Janela de atendimento Grade de atendimento Capacidade Transportadoras Veículos …" at bounding box center [609, 270] width 1218 height 541
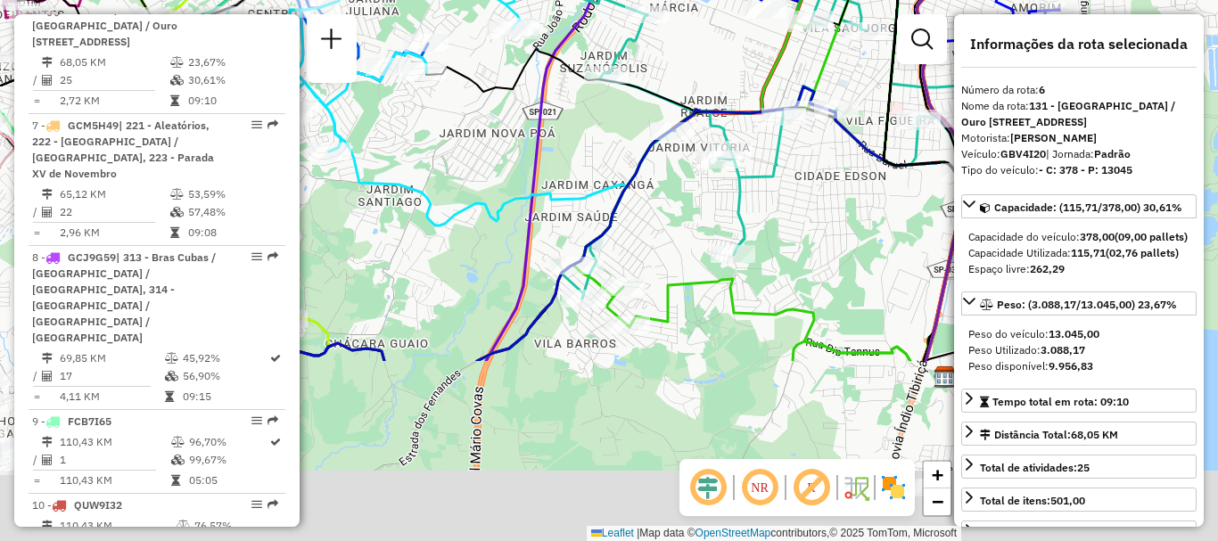
drag, startPoint x: 678, startPoint y: 421, endPoint x: 726, endPoint y: 196, distance: 229.5
click at [726, 196] on div "Janela de atendimento Grade de atendimento Capacidade Transportadoras Veículos …" at bounding box center [609, 270] width 1218 height 541
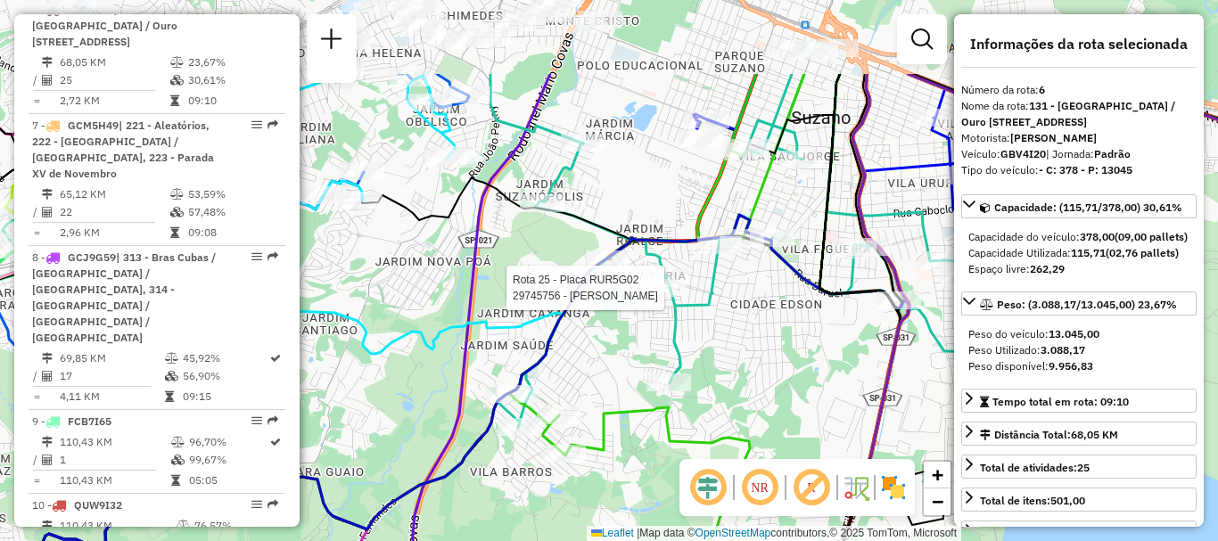
drag, startPoint x: 661, startPoint y: 232, endPoint x: 597, endPoint y: 371, distance: 153.1
click at [595, 373] on div "Rota 25 - Placa RUR5G02 29745756 - [PERSON_NAME] de atendimento Grade de atendi…" at bounding box center [609, 270] width 1218 height 541
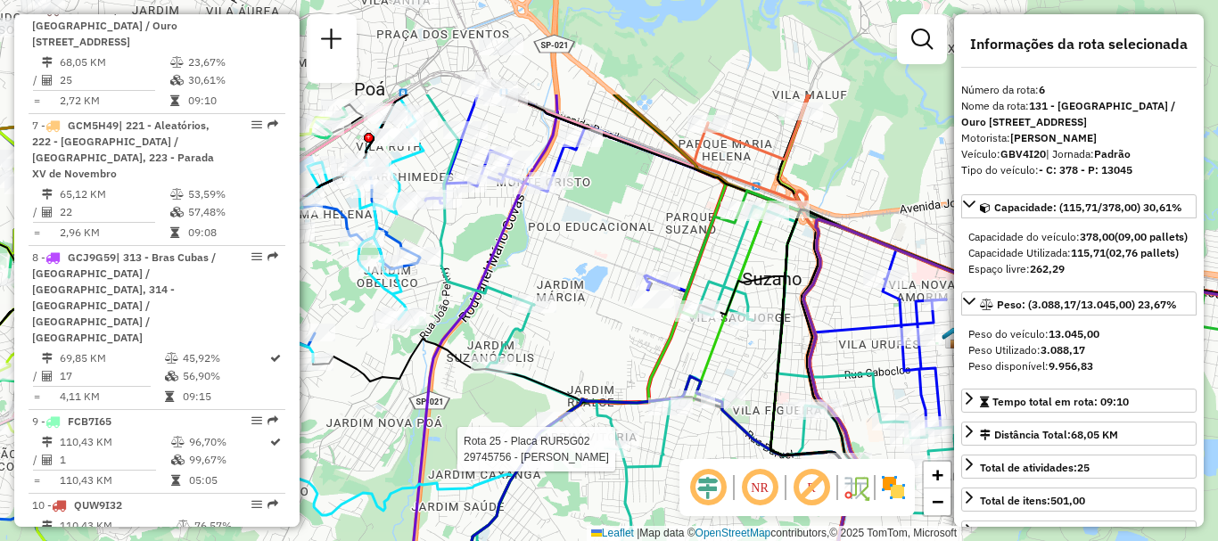
drag, startPoint x: 602, startPoint y: 148, endPoint x: 556, endPoint y: 306, distance: 164.2
click at [556, 306] on div "Rota 25 - Placa RUR5G02 29745756 - [PERSON_NAME] de atendimento Grade de atendi…" at bounding box center [609, 270] width 1218 height 541
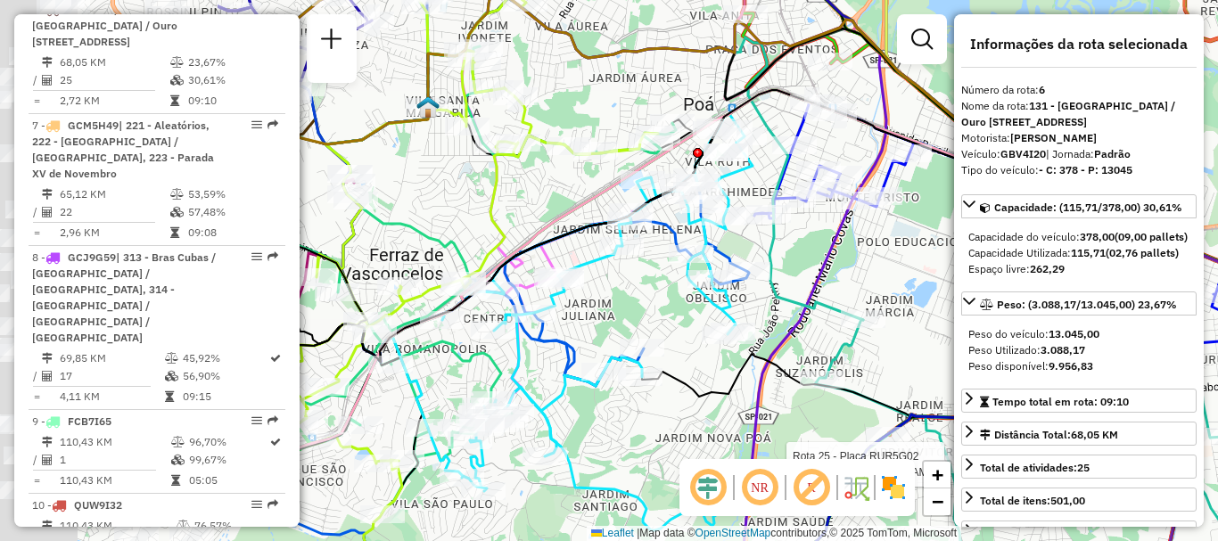
drag, startPoint x: 600, startPoint y: 245, endPoint x: 953, endPoint y: 239, distance: 353.0
click at [953, 239] on div "Rota 25 - Placa RUR5G02 29745756 - [PERSON_NAME] de atendimento Grade de atendi…" at bounding box center [609, 270] width 1218 height 541
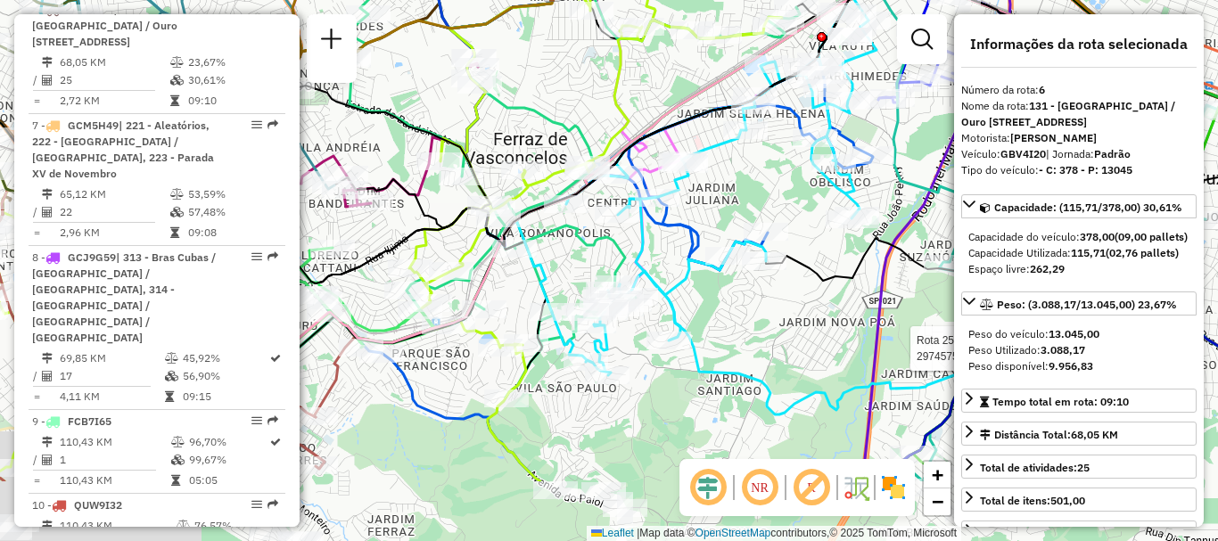
drag, startPoint x: 706, startPoint y: 333, endPoint x: 815, endPoint y: 221, distance: 156.3
click at [815, 221] on div "Rota 25 - Placa RUR5G02 29745756 - [PERSON_NAME] de atendimento Grade de atendi…" at bounding box center [609, 270] width 1218 height 541
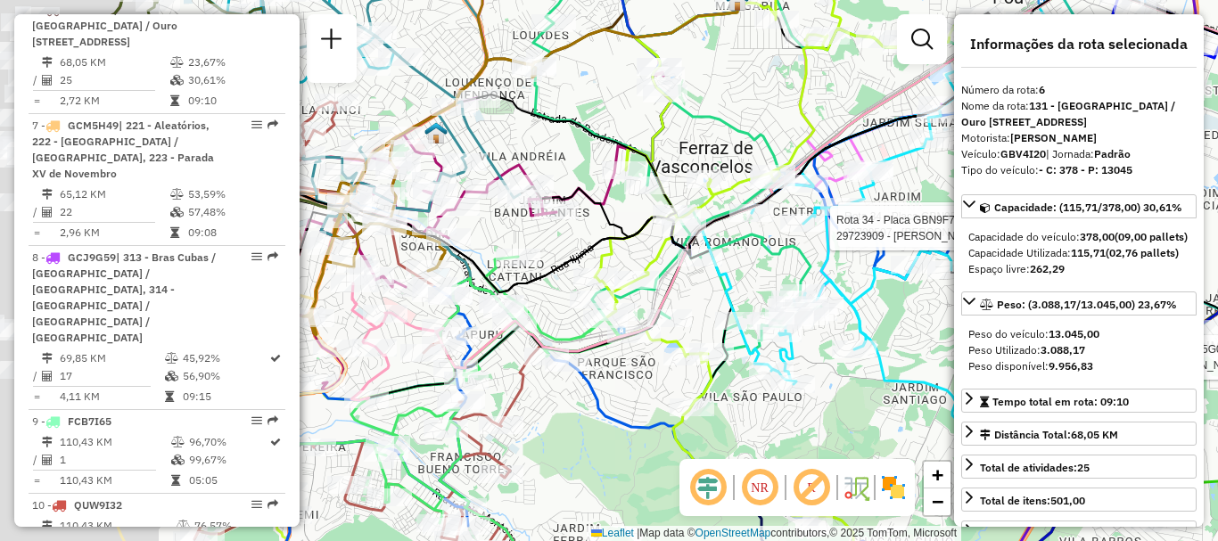
drag, startPoint x: 615, startPoint y: 268, endPoint x: 804, endPoint y: 281, distance: 189.4
click at [804, 281] on icon at bounding box center [758, 181] width 453 height 452
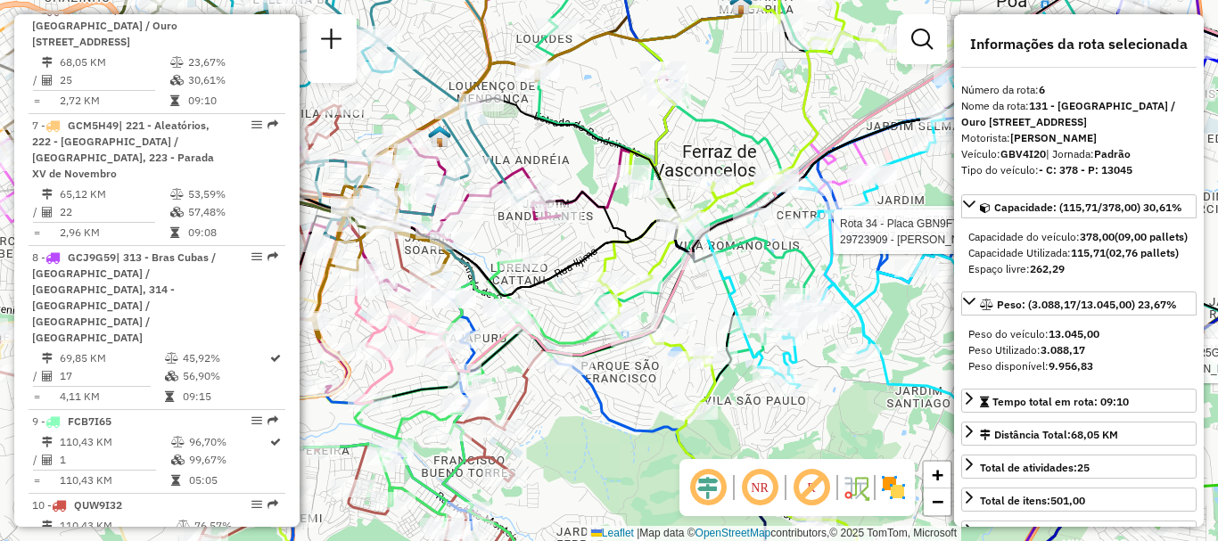
click at [804, 111] on icon at bounding box center [784, 231] width 373 height 571
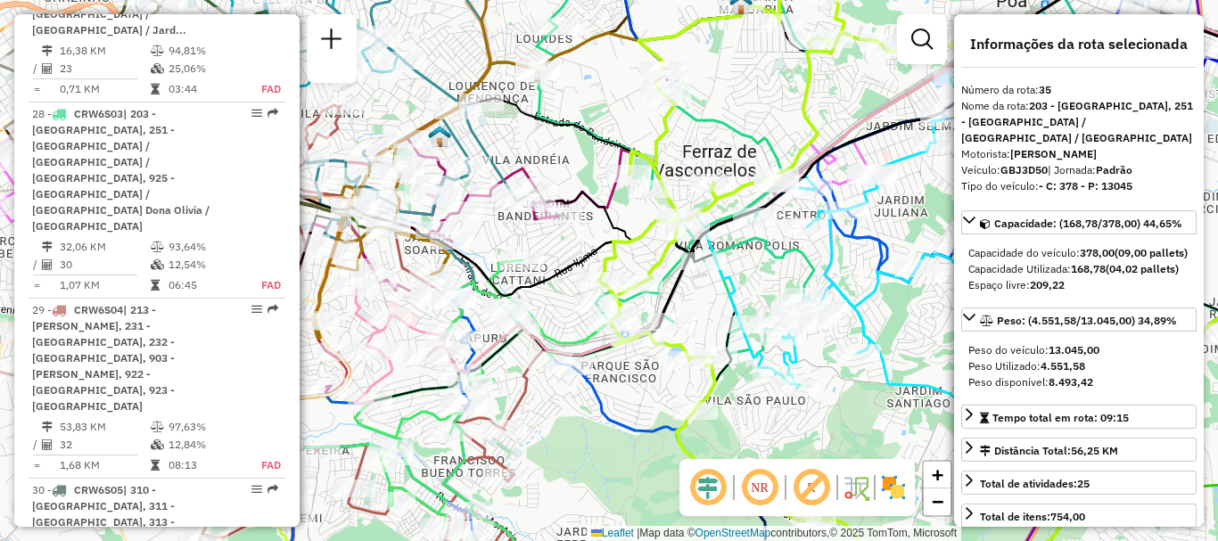
scroll to position [4998, 0]
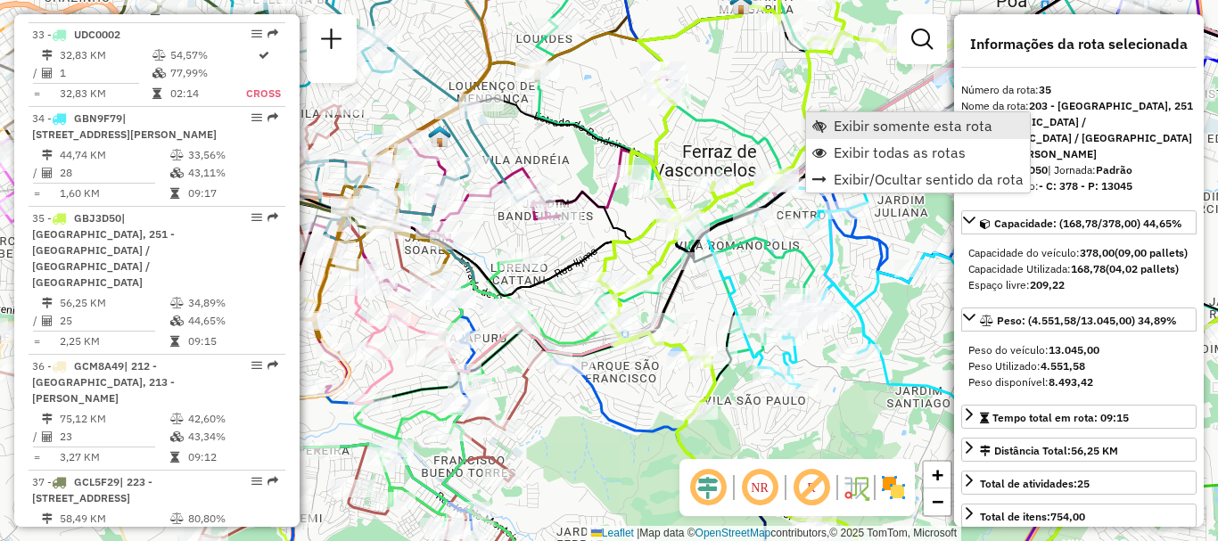
click at [857, 131] on span "Exibir somente esta rota" at bounding box center [912, 126] width 159 height 14
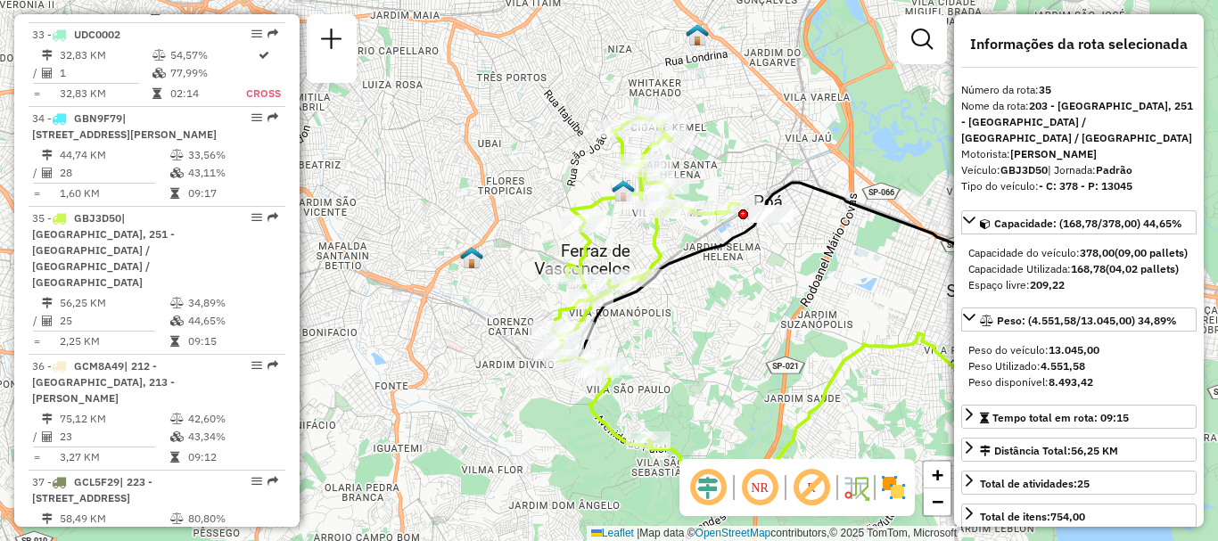
drag, startPoint x: 613, startPoint y: 253, endPoint x: 782, endPoint y: 316, distance: 180.0
click at [782, 316] on div "Janela de atendimento Grade de atendimento Capacidade Transportadoras Veículos …" at bounding box center [609, 270] width 1218 height 541
